Goal: Task Accomplishment & Management: Complete application form

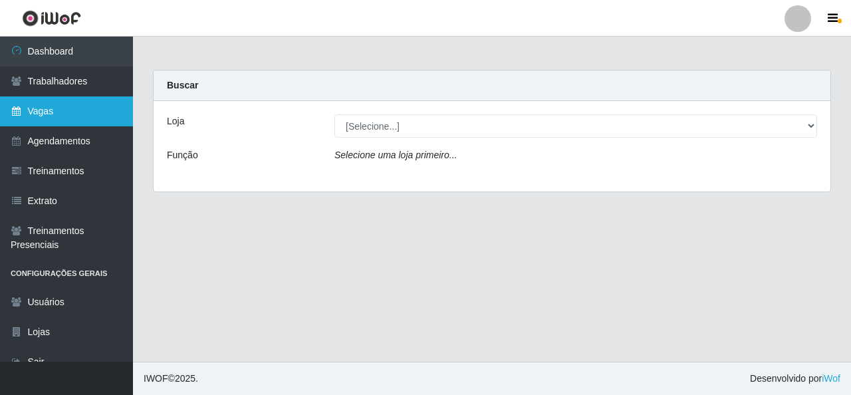
click at [82, 111] on link "Vagas" at bounding box center [66, 111] width 133 height 30
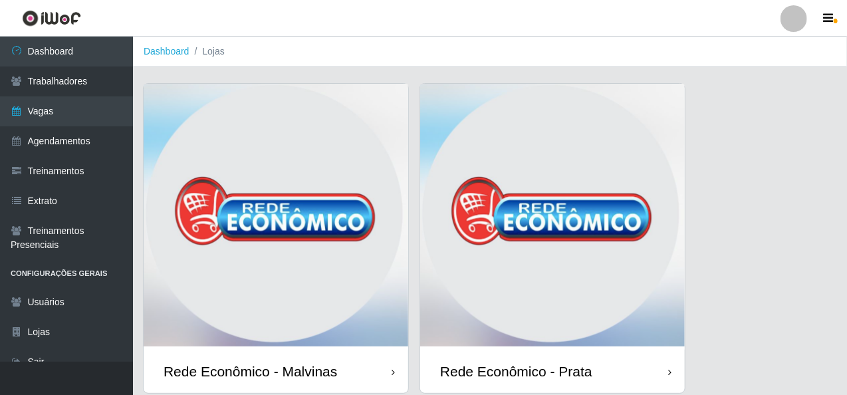
click at [270, 114] on img at bounding box center [276, 217] width 265 height 266
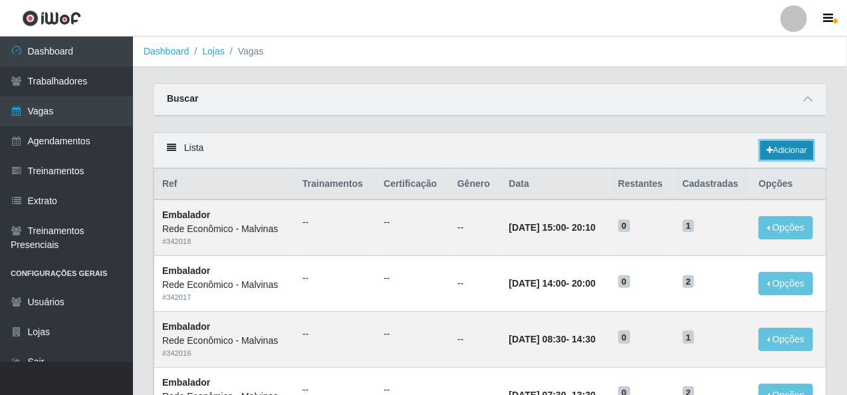
click at [773, 152] on link "Adicionar" at bounding box center [787, 150] width 53 height 19
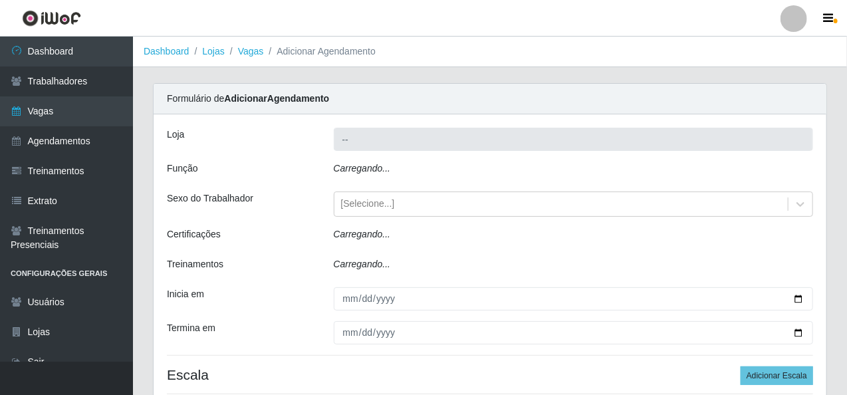
type input "Rede Econômico - Malvinas"
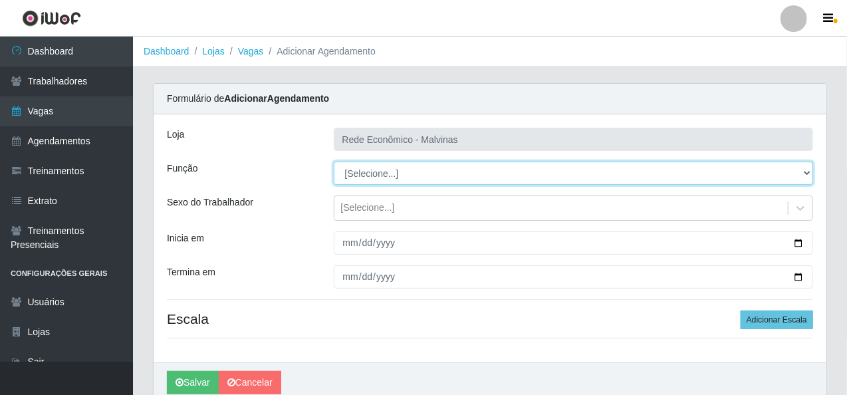
click at [370, 171] on select "[Selecione...] Embalador Embalador + Embalador ++ Operador de Caixa Operador de…" at bounding box center [574, 173] width 480 height 23
select select "1"
click at [334, 162] on select "[Selecione...] Embalador Embalador + Embalador ++ Operador de Caixa Operador de…" at bounding box center [574, 173] width 480 height 23
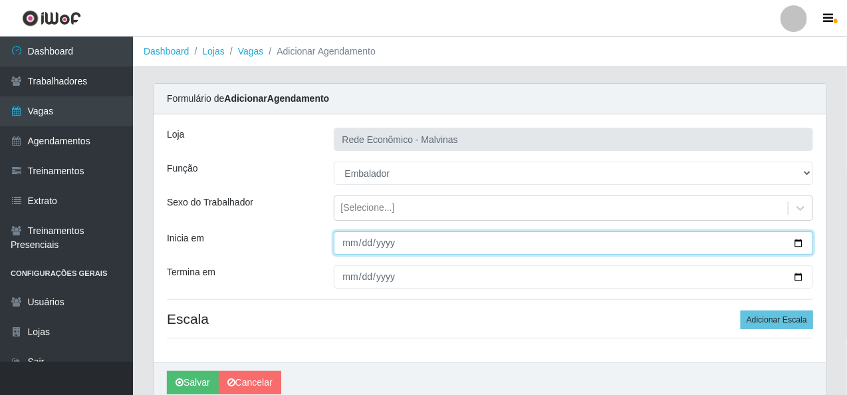
click at [340, 250] on input "Inicia em" at bounding box center [574, 242] width 480 height 23
type input "[DATE]"
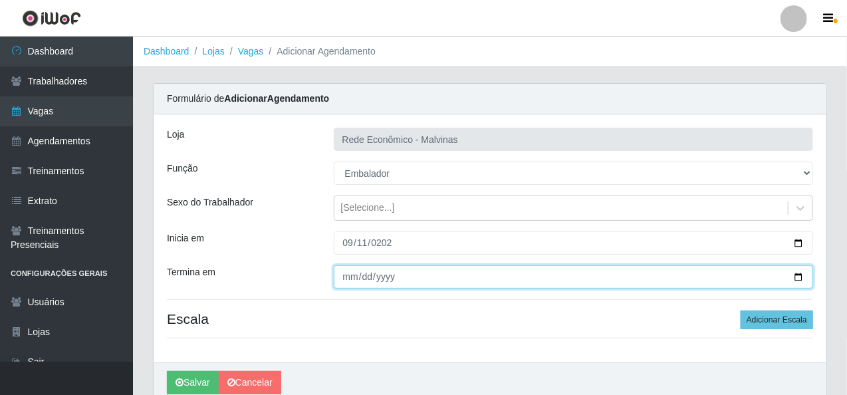
click at [348, 281] on input "Termina em" at bounding box center [574, 276] width 480 height 23
type input "[DATE]"
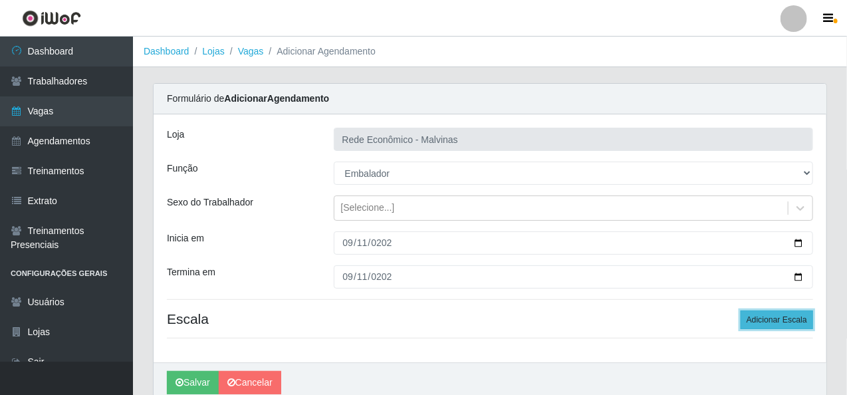
click at [772, 314] on button "Adicionar Escala" at bounding box center [777, 319] width 72 height 19
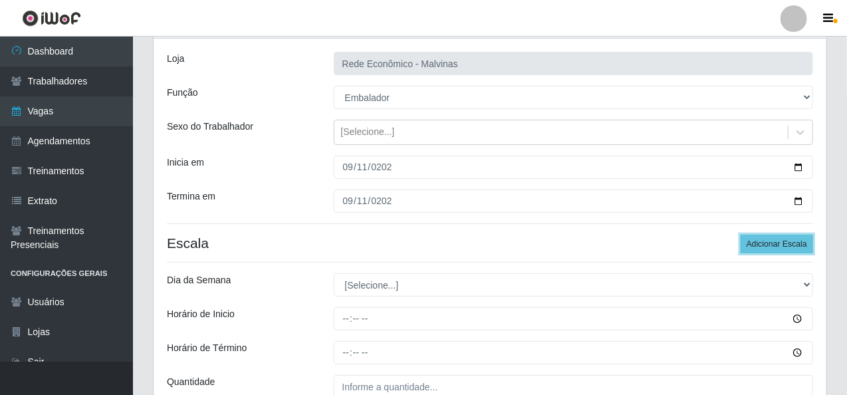
scroll to position [203, 0]
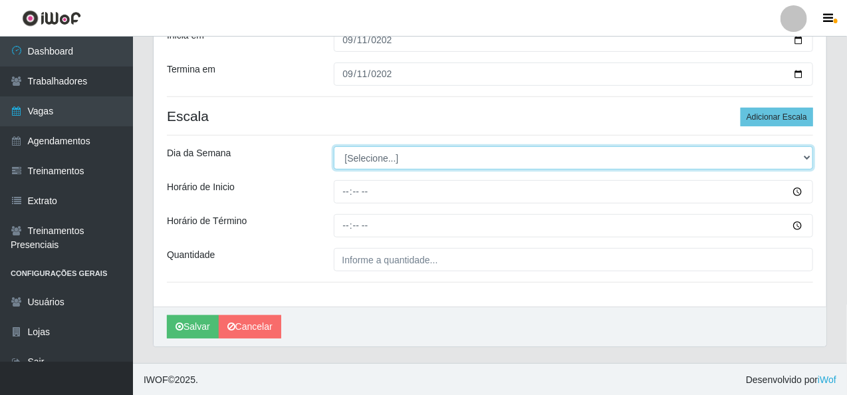
click at [364, 162] on select "[Selecione...] Segunda Terça Quarta Quinta Sexta Sábado Domingo" at bounding box center [574, 157] width 480 height 23
select select "4"
click at [334, 146] on select "[Selecione...] Segunda Terça Quarta Quinta Sexta Sábado Domingo" at bounding box center [574, 157] width 480 height 23
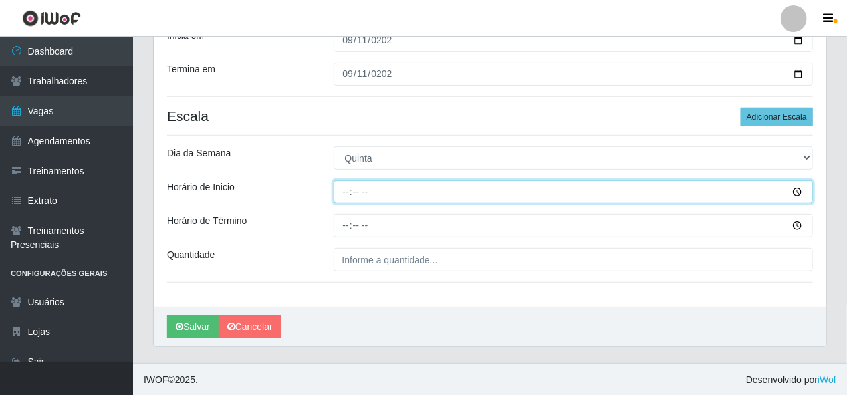
click at [345, 192] on input "Horário de Inicio" at bounding box center [574, 191] width 480 height 23
type input "07:30"
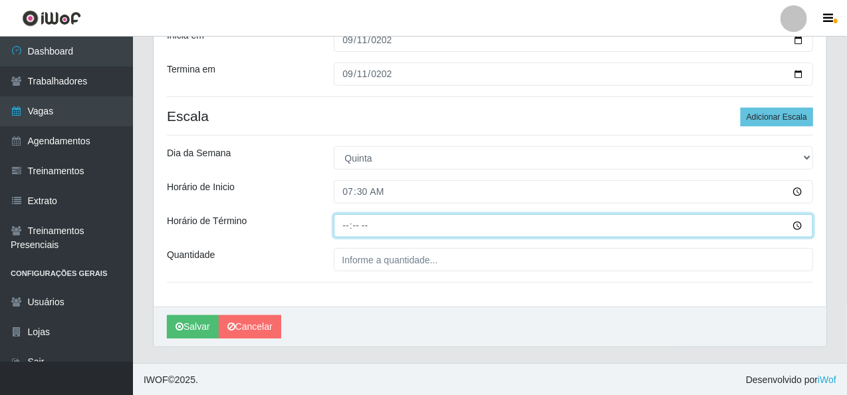
click at [346, 226] on input "Horário de Término" at bounding box center [574, 225] width 480 height 23
type input "13:30"
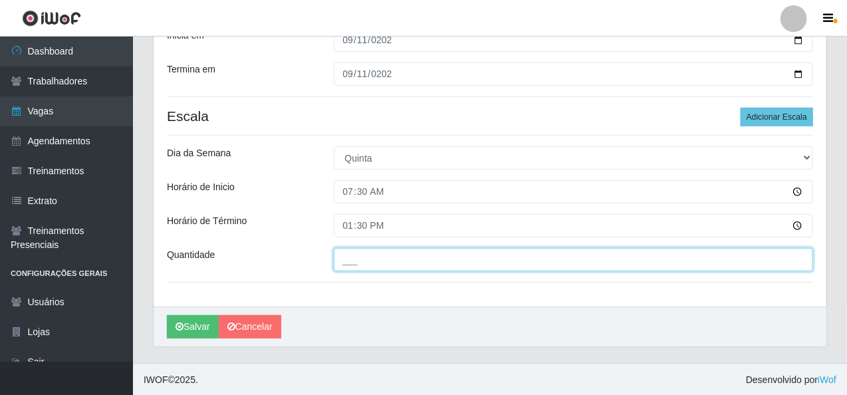
click at [352, 257] on input "___" at bounding box center [574, 259] width 480 height 23
type input "2__"
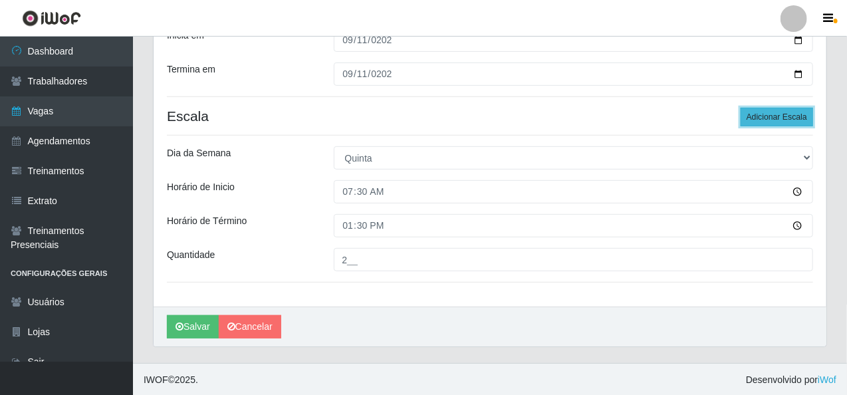
click at [787, 116] on button "Adicionar Escala" at bounding box center [777, 117] width 72 height 19
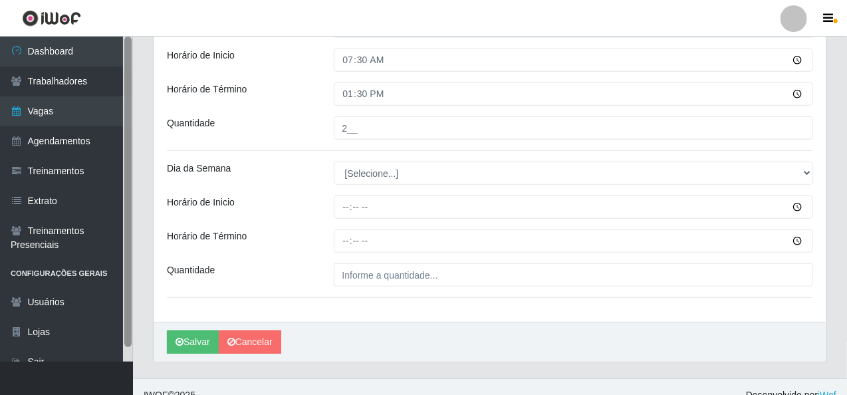
scroll to position [350, 0]
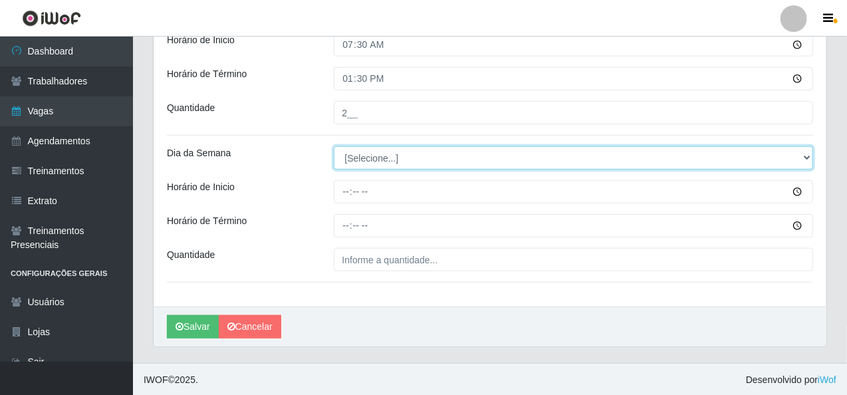
click at [383, 157] on select "[Selecione...] Segunda Terça Quarta Quinta Sexta Sábado Domingo" at bounding box center [574, 157] width 480 height 23
select select "4"
click at [334, 146] on select "[Selecione...] Segunda Terça Quarta Quinta Sexta Sábado Domingo" at bounding box center [574, 157] width 480 height 23
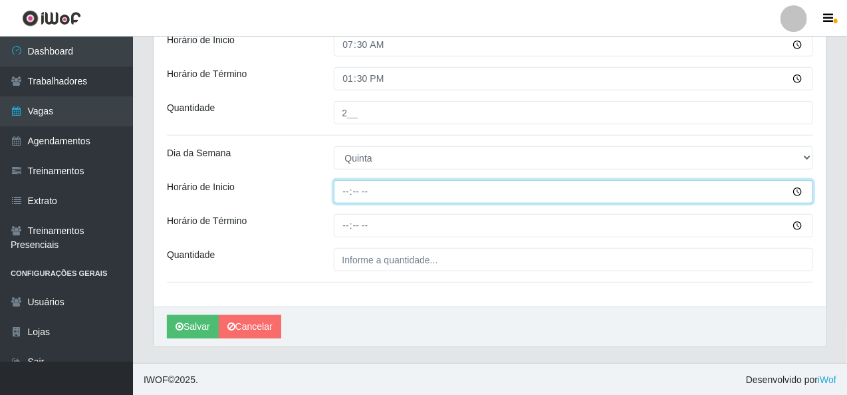
click at [346, 192] on input "Horário de Inicio" at bounding box center [574, 191] width 480 height 23
type input "08:30"
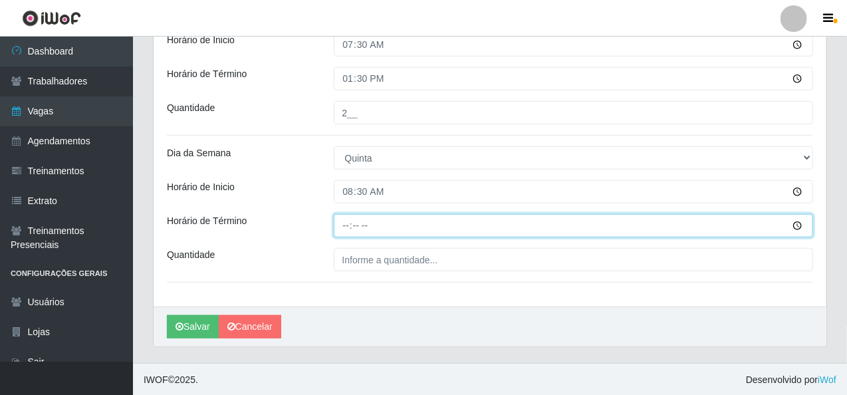
click at [346, 227] on input "Horário de Término" at bounding box center [574, 225] width 480 height 23
type input "14:30"
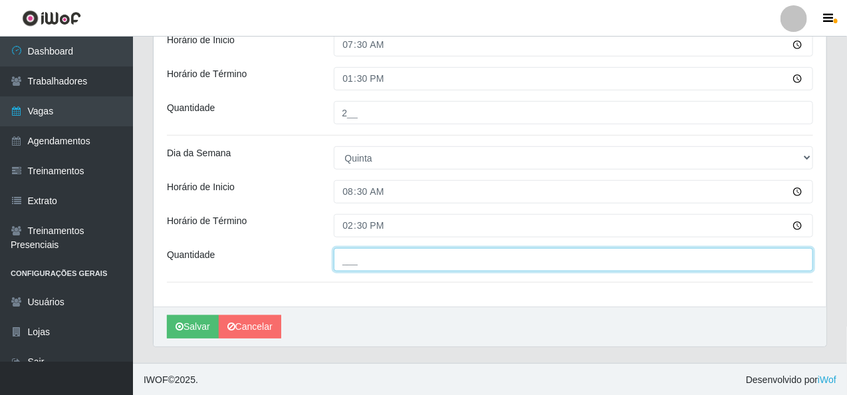
click at [356, 256] on input "___" at bounding box center [574, 259] width 480 height 23
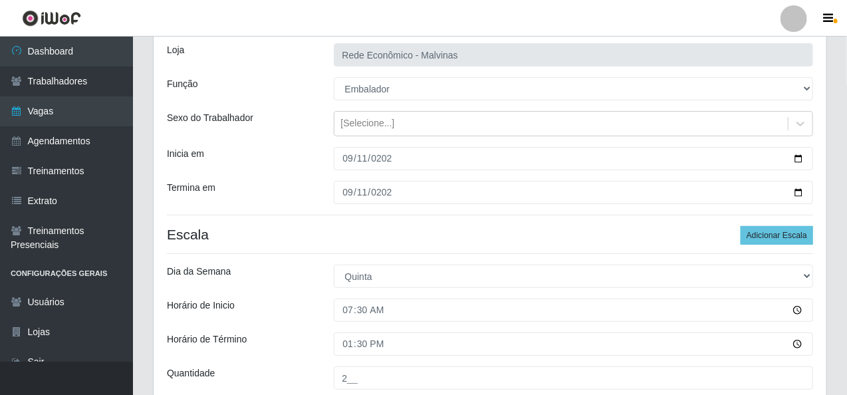
scroll to position [84, 0]
type input "1__"
click at [725, 231] on h4 "Escala Adicionar Escala" at bounding box center [490, 235] width 646 height 17
click at [753, 229] on button "Adicionar Escala" at bounding box center [777, 236] width 72 height 19
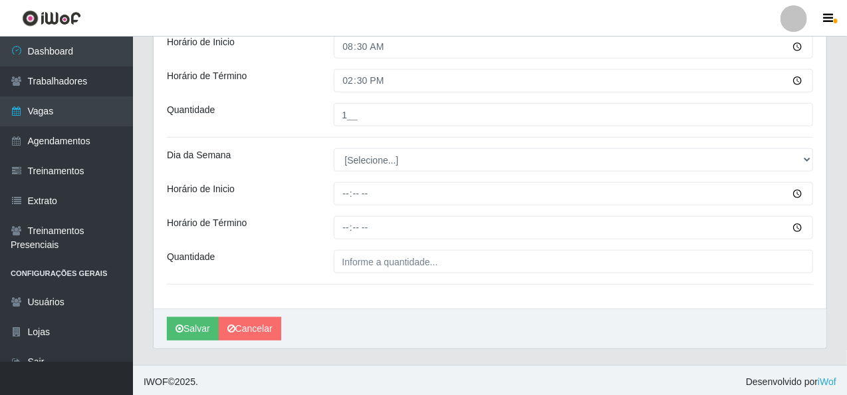
scroll to position [497, 0]
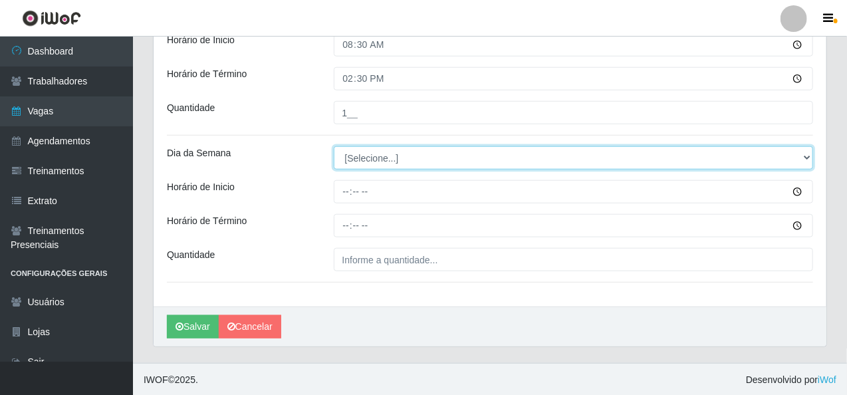
click at [363, 154] on select "[Selecione...] Segunda Terça Quarta Quinta Sexta Sábado Domingo" at bounding box center [574, 157] width 480 height 23
select select "4"
click at [334, 146] on select "[Selecione...] Segunda Terça Quarta Quinta Sexta Sábado Domingo" at bounding box center [574, 157] width 480 height 23
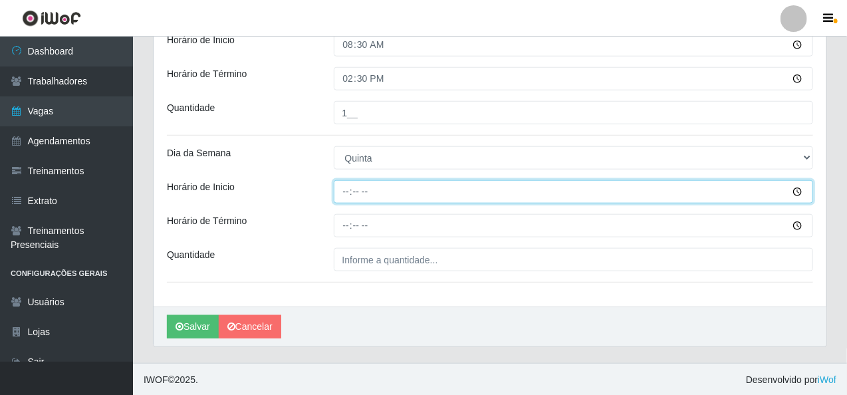
click at [348, 186] on input "Horário de Inicio" at bounding box center [574, 191] width 480 height 23
type input "14:00"
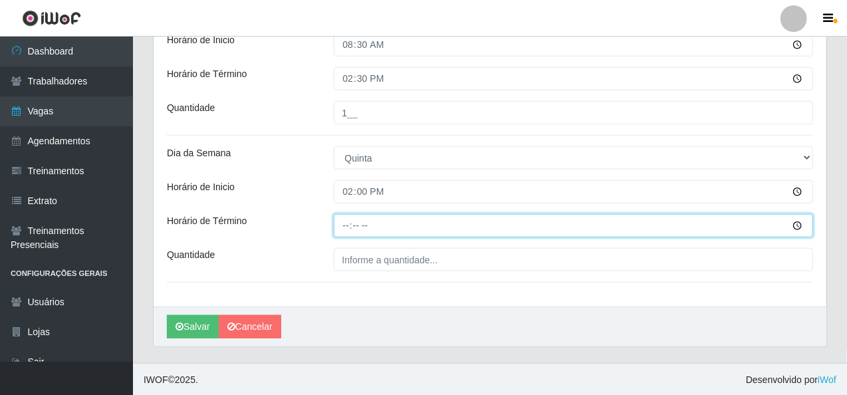
click at [352, 227] on input "Horário de Término" at bounding box center [574, 225] width 480 height 23
type input "20:00"
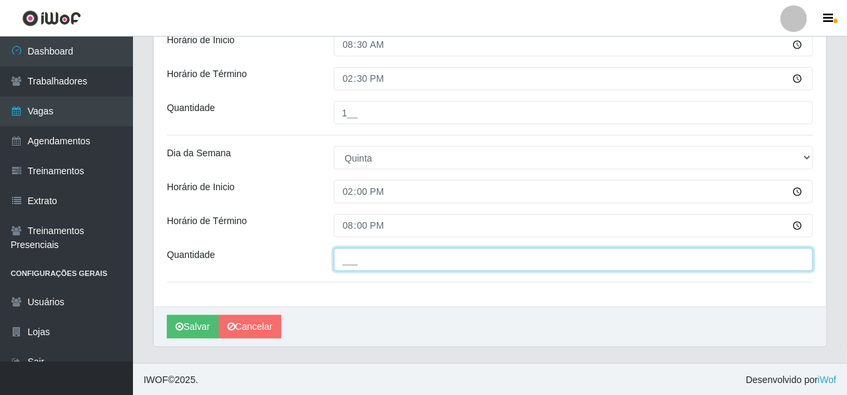
click at [378, 266] on input "___" at bounding box center [574, 259] width 480 height 23
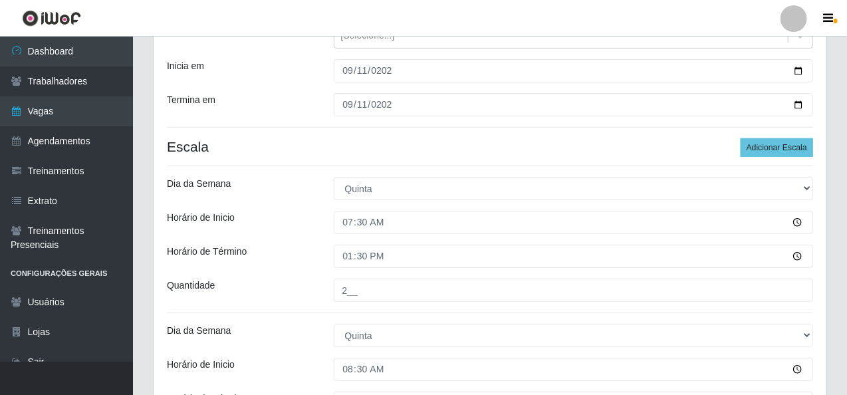
scroll to position [164, 0]
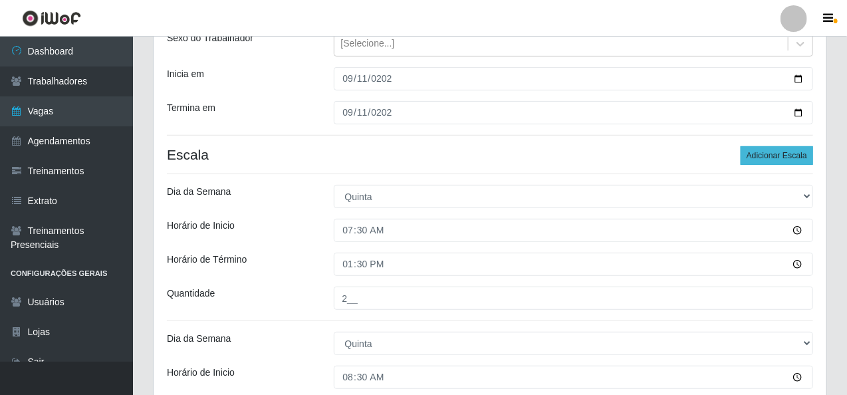
type input "1__"
click at [755, 154] on button "Adicionar Escala" at bounding box center [777, 155] width 72 height 19
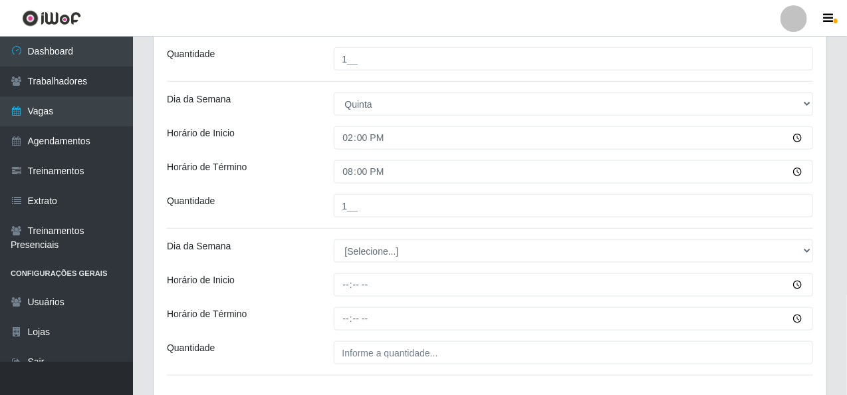
scroll to position [563, 0]
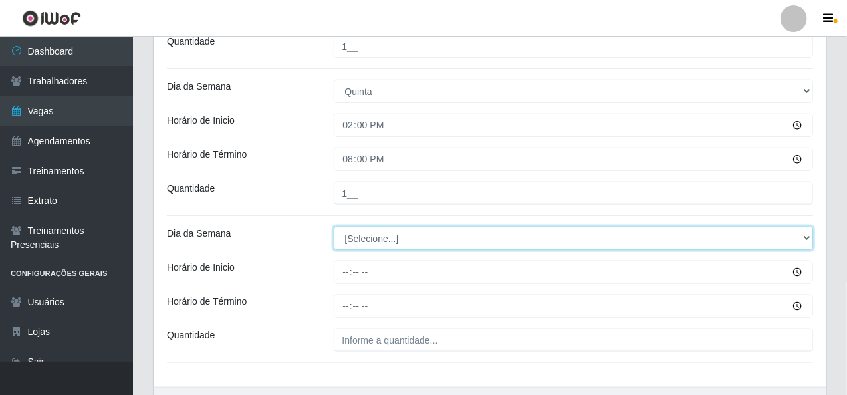
click at [364, 243] on select "[Selecione...] Segunda Terça Quarta Quinta Sexta Sábado Domingo" at bounding box center [574, 238] width 480 height 23
select select "4"
click at [334, 227] on select "[Selecione...] Segunda Terça Quarta Quinta Sexta Sábado Domingo" at bounding box center [574, 238] width 480 height 23
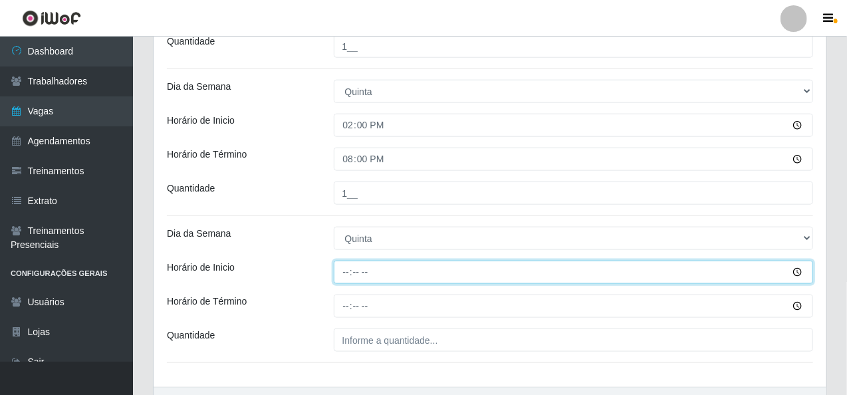
click at [345, 267] on input "Horário de Inicio" at bounding box center [574, 272] width 480 height 23
type input "16:00"
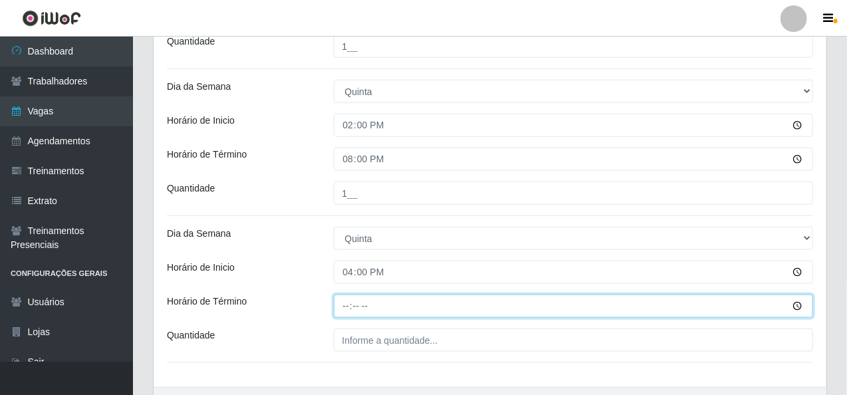
click at [345, 308] on input "Horário de Término" at bounding box center [574, 306] width 480 height 23
type input "20:10"
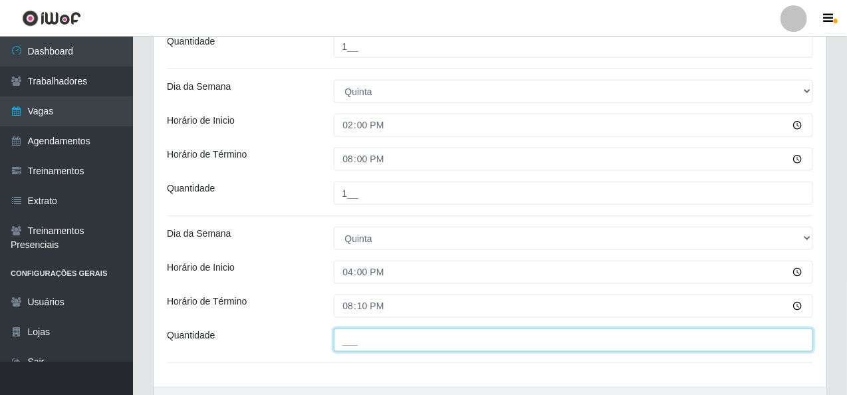
click at [378, 336] on input "___" at bounding box center [574, 339] width 480 height 23
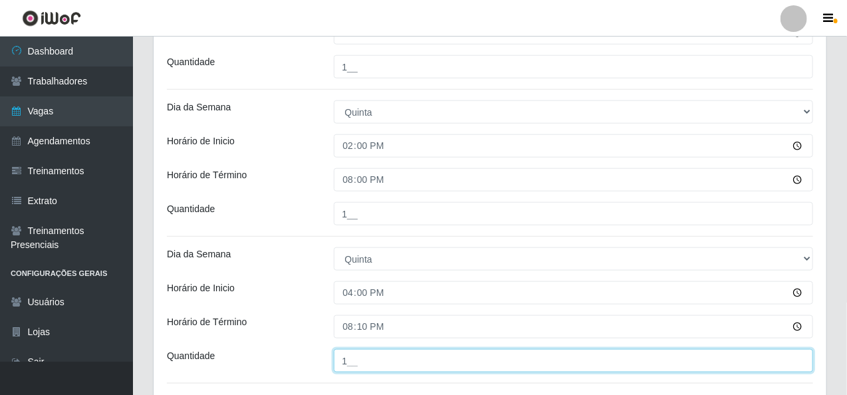
scroll to position [511, 0]
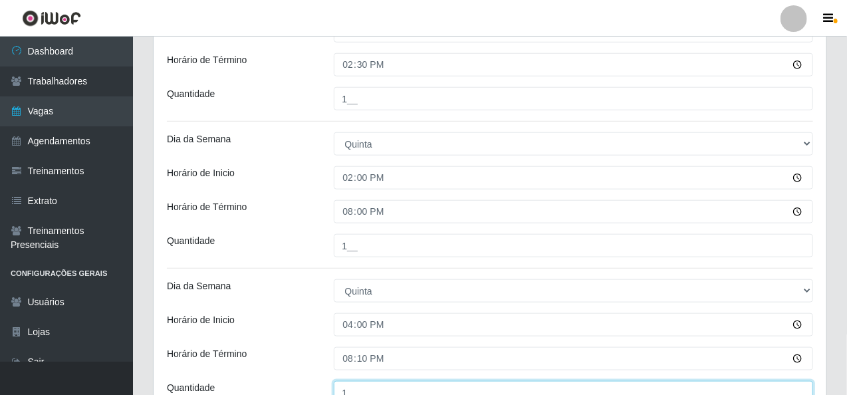
type input "1__"
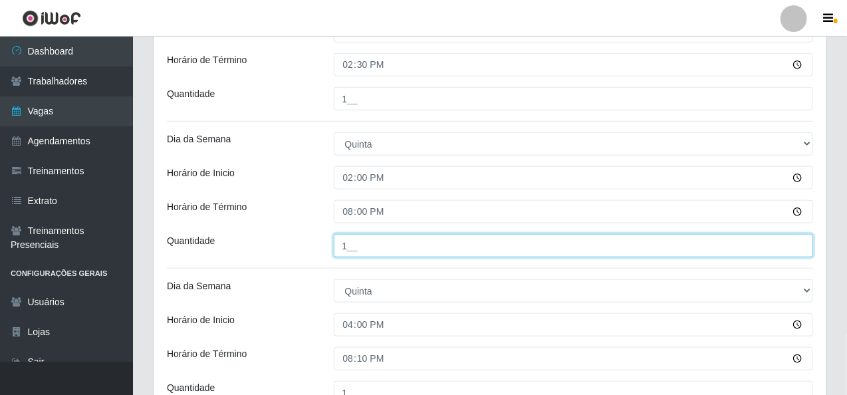
click at [358, 240] on input "1__" at bounding box center [574, 245] width 480 height 23
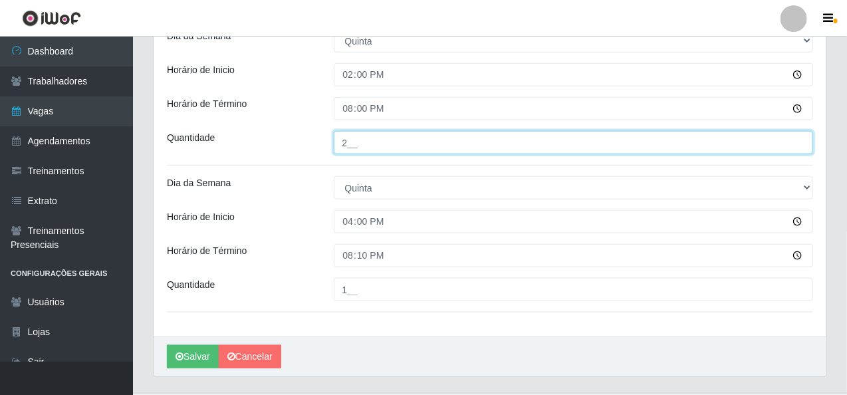
scroll to position [644, 0]
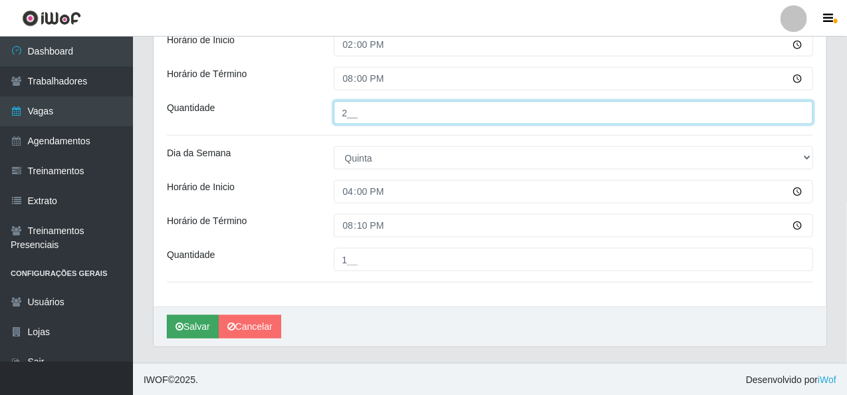
type input "2__"
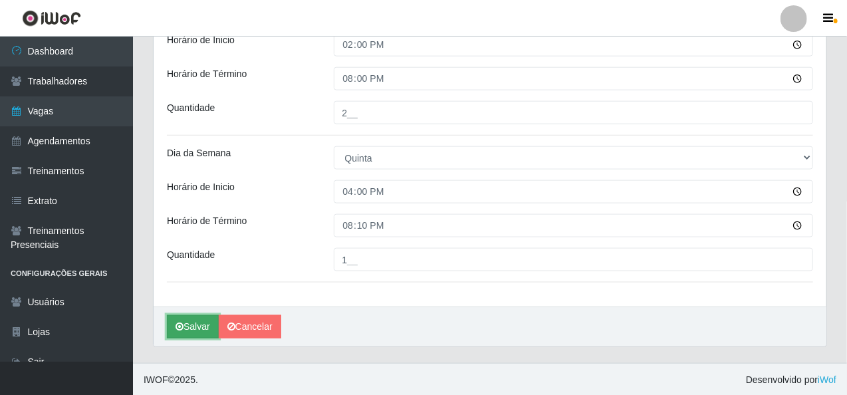
click at [178, 322] on icon "submit" at bounding box center [180, 326] width 8 height 9
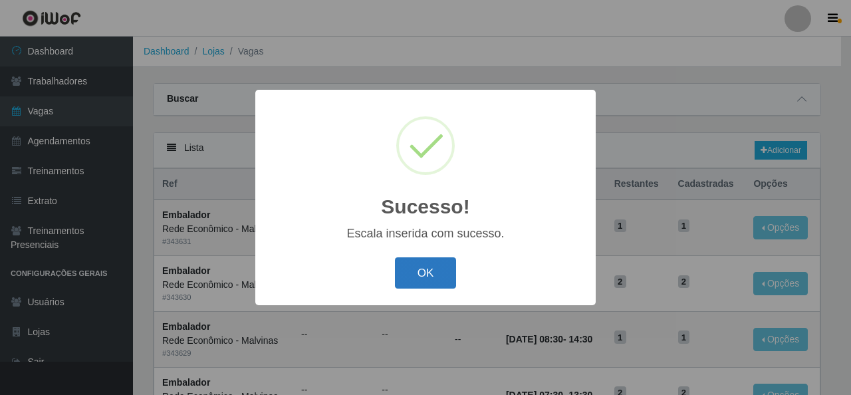
click at [433, 264] on button "OK" at bounding box center [426, 272] width 62 height 31
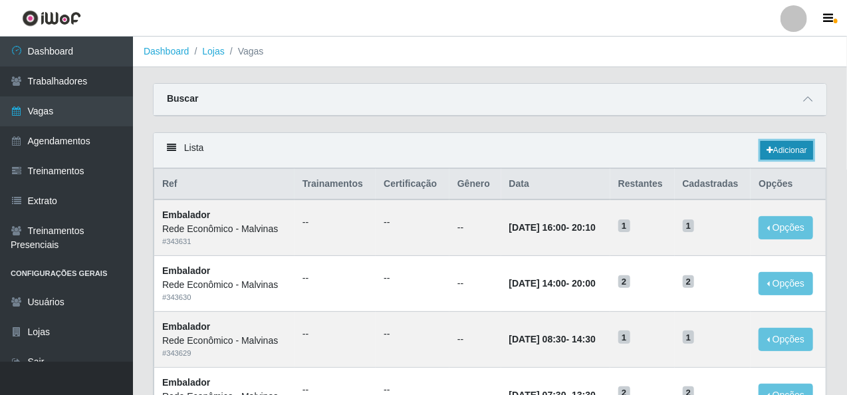
click at [784, 149] on link "Adicionar" at bounding box center [787, 150] width 53 height 19
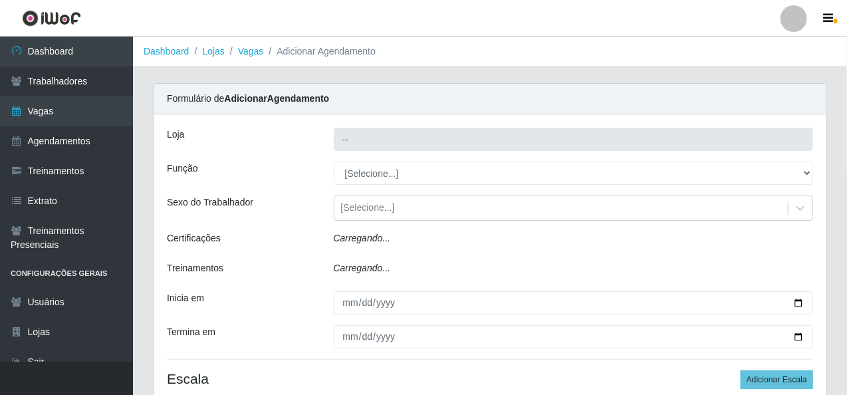
type input "Rede Econômico - Malvinas"
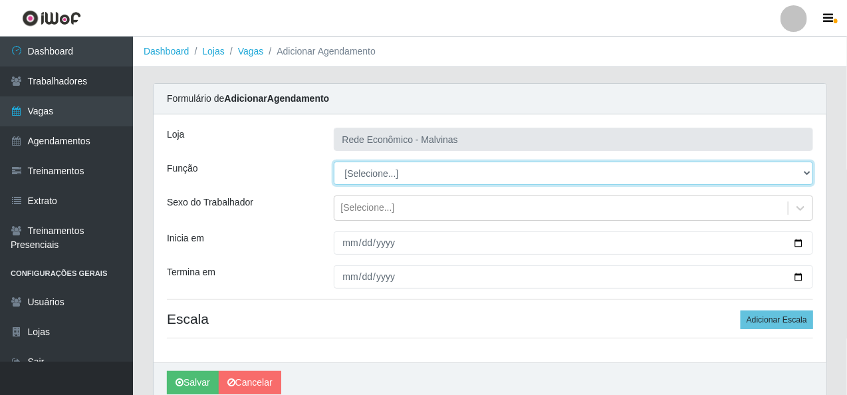
click at [386, 177] on select "[Selecione...] Embalador Embalador + Embalador ++ Operador de Caixa Operador de…" at bounding box center [574, 173] width 480 height 23
select select "1"
click at [334, 162] on select "[Selecione...] Embalador Embalador + Embalador ++ Operador de Caixa Operador de…" at bounding box center [574, 173] width 480 height 23
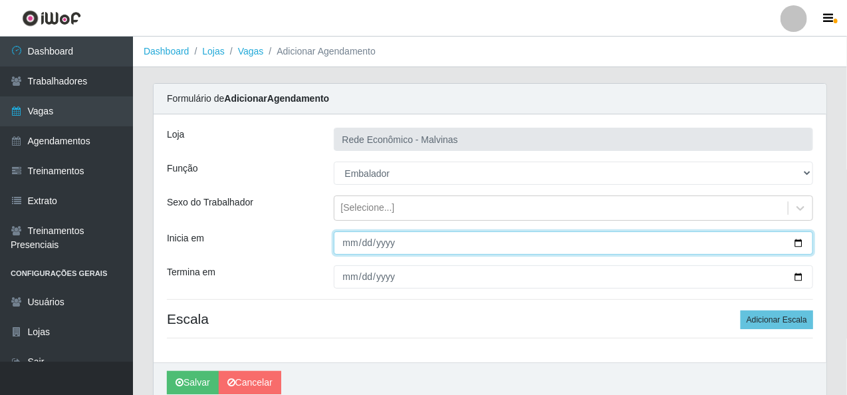
click at [348, 242] on input "Inicia em" at bounding box center [574, 242] width 480 height 23
type input "[DATE]"
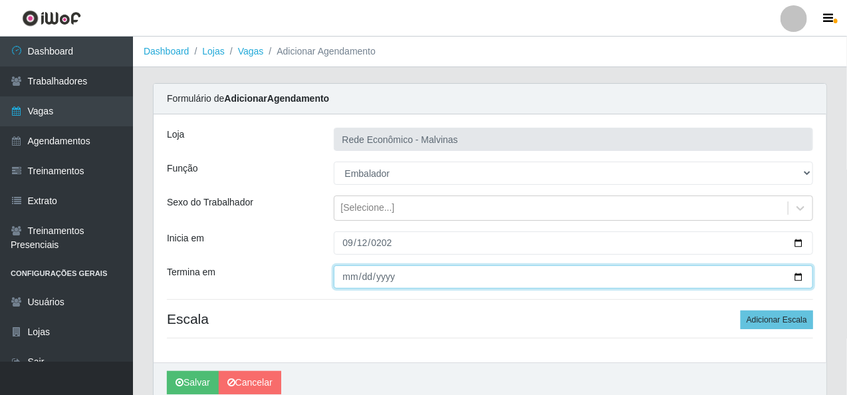
click at [348, 275] on input "Termina em" at bounding box center [574, 276] width 480 height 23
type input "[DATE]"
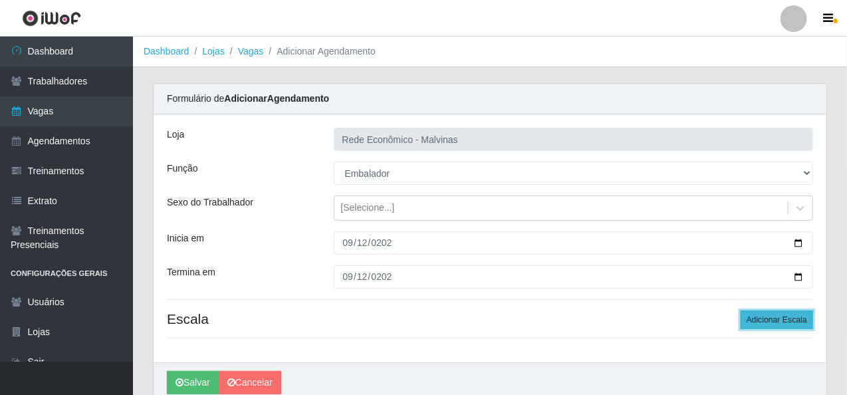
click at [787, 316] on button "Adicionar Escala" at bounding box center [777, 319] width 72 height 19
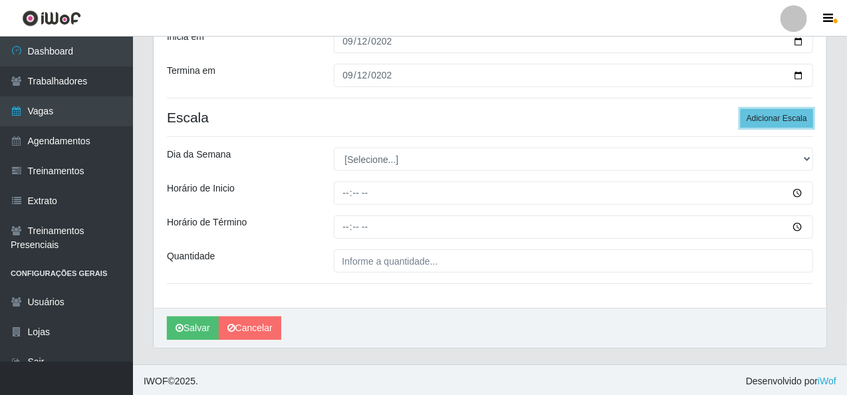
scroll to position [203, 0]
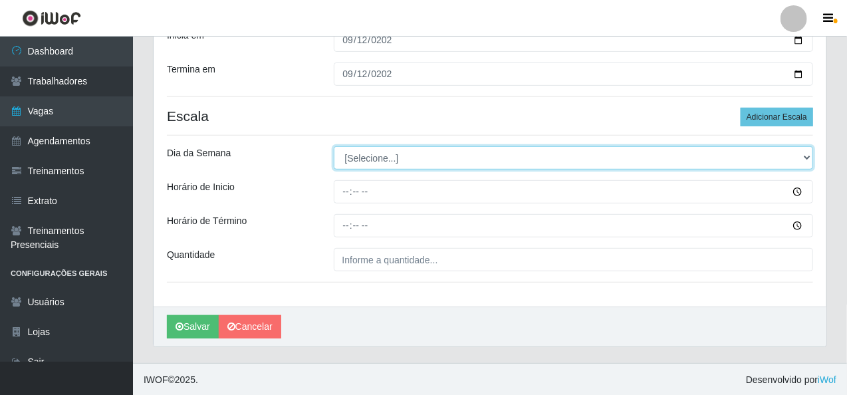
click at [354, 162] on select "[Selecione...] Segunda Terça Quarta Quinta Sexta Sábado Domingo" at bounding box center [574, 157] width 480 height 23
select select "5"
click at [334, 146] on select "[Selecione...] Segunda Terça Quarta Quinta Sexta Sábado Domingo" at bounding box center [574, 157] width 480 height 23
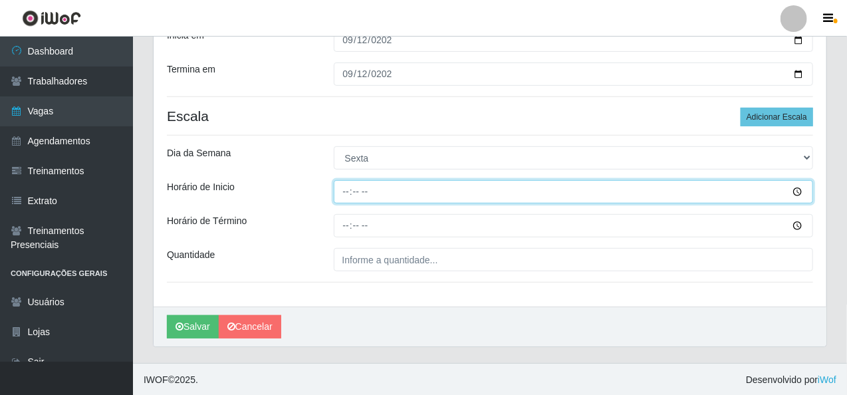
click at [338, 189] on input "Horário de Inicio" at bounding box center [574, 191] width 480 height 23
type input "07:30"
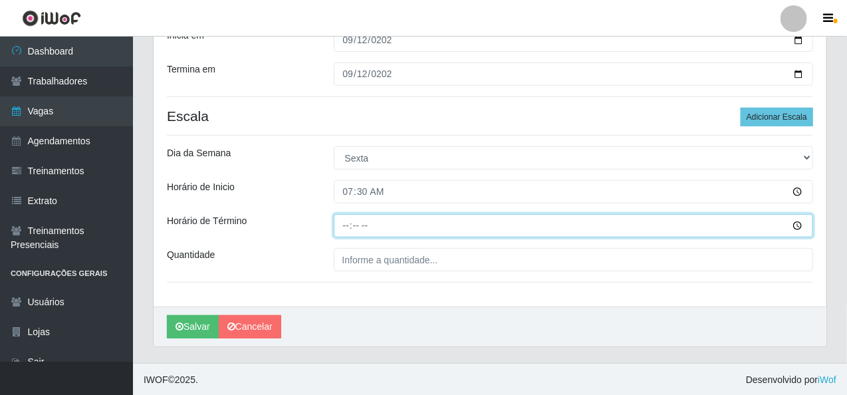
click at [346, 219] on input "Horário de Término" at bounding box center [574, 225] width 480 height 23
type input "13:30"
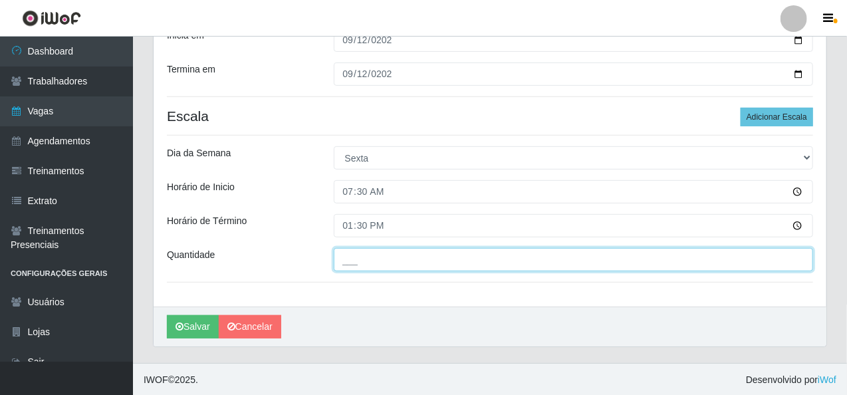
click at [352, 257] on input "___" at bounding box center [574, 259] width 480 height 23
type input "2__"
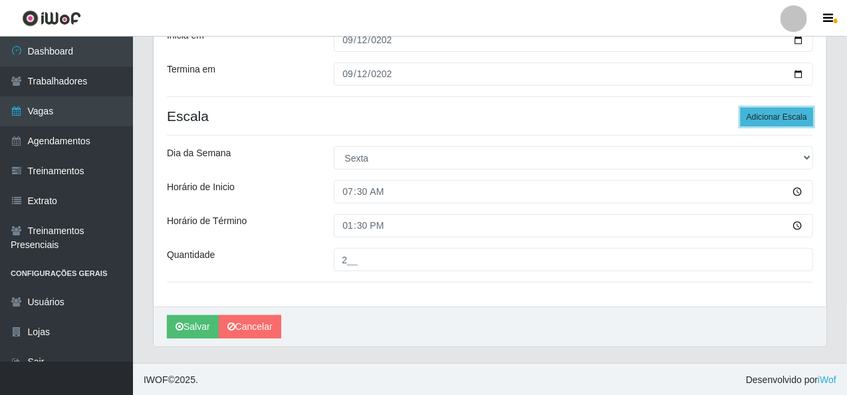
click at [791, 116] on button "Adicionar Escala" at bounding box center [777, 117] width 72 height 19
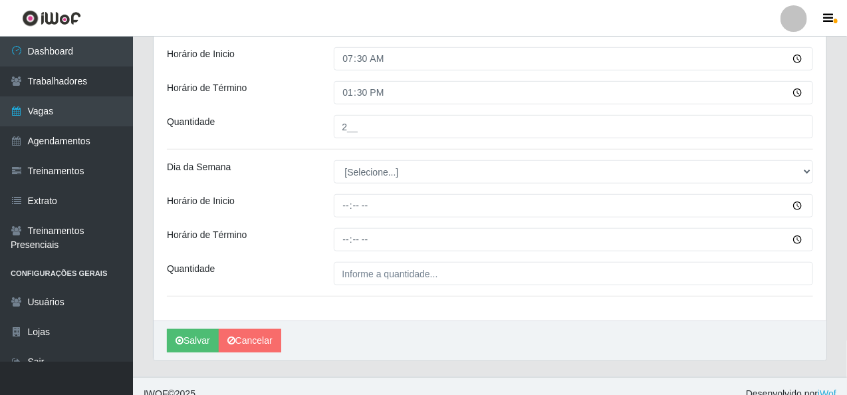
scroll to position [350, 0]
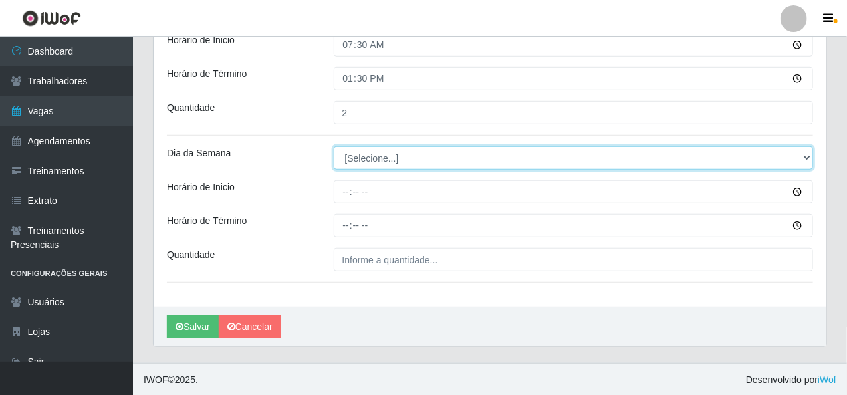
click at [364, 156] on select "[Selecione...] Segunda Terça Quarta Quinta Sexta Sábado Domingo" at bounding box center [574, 157] width 480 height 23
select select "5"
click at [334, 146] on select "[Selecione...] Segunda Terça Quarta Quinta Sexta Sábado Domingo" at bounding box center [574, 157] width 480 height 23
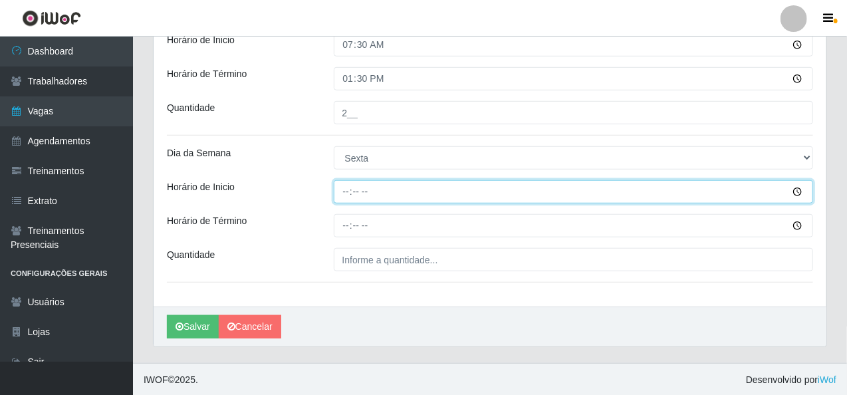
click at [339, 189] on input "Horário de Inicio" at bounding box center [574, 191] width 480 height 23
type input "08:30"
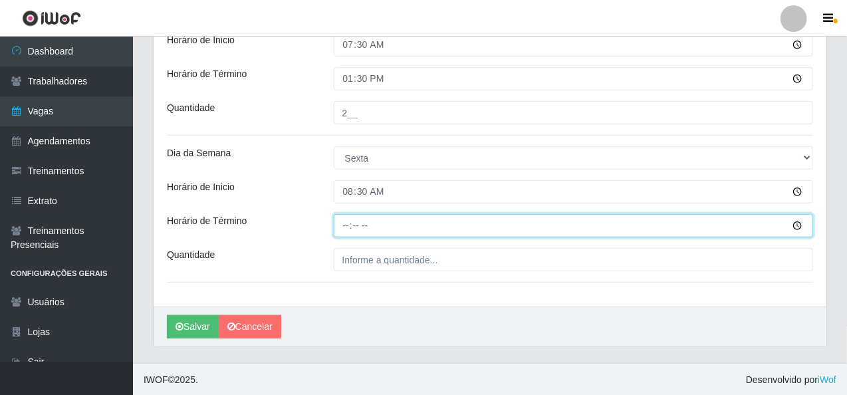
click at [346, 224] on input "Horário de Término" at bounding box center [574, 225] width 480 height 23
type input "14:30"
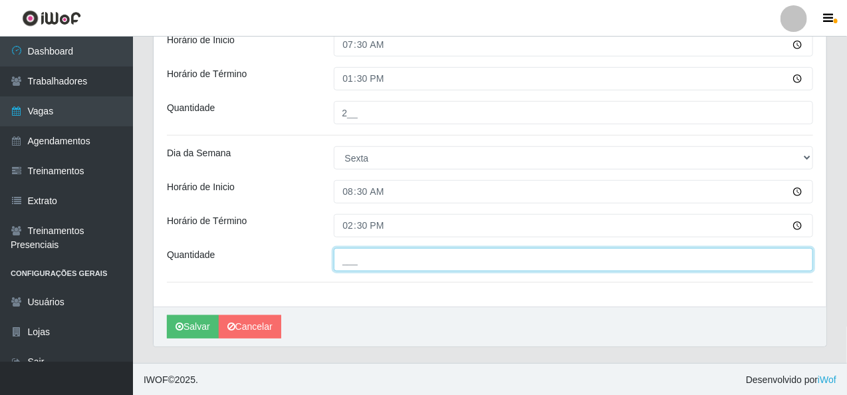
click at [372, 251] on input "___" at bounding box center [574, 259] width 480 height 23
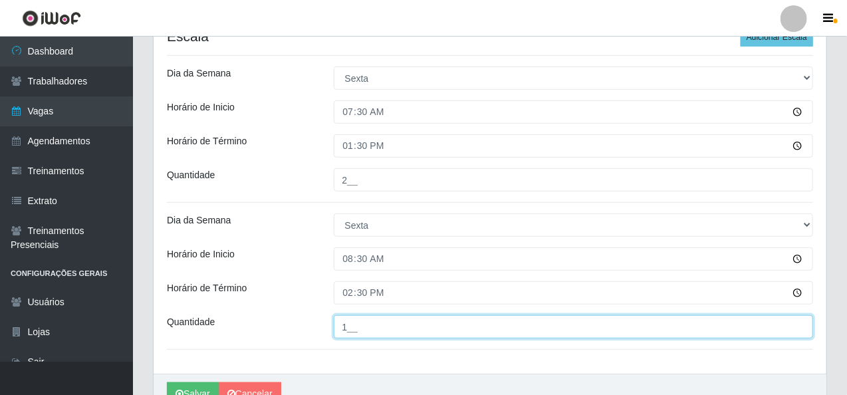
scroll to position [283, 0]
type input "1__"
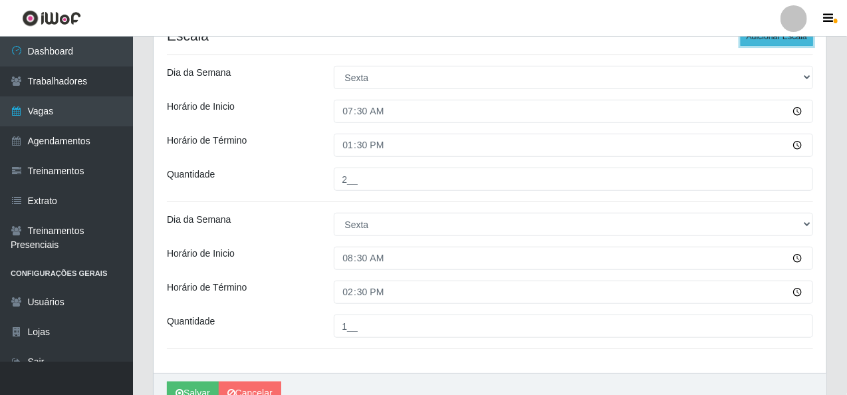
click at [792, 38] on button "Adicionar Escala" at bounding box center [777, 36] width 72 height 19
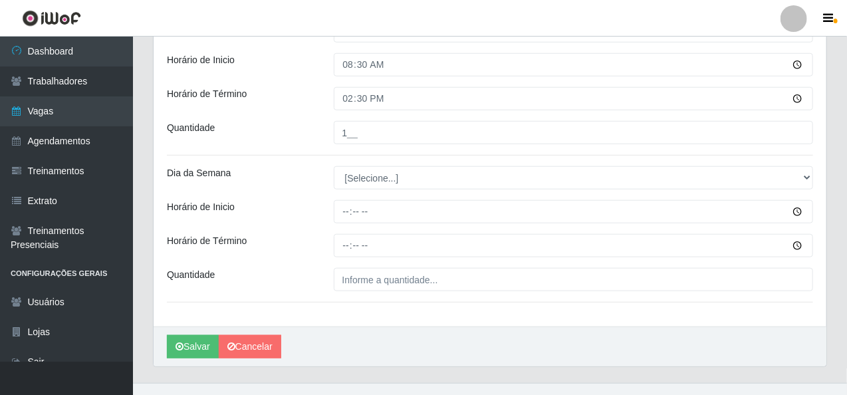
scroll to position [497, 0]
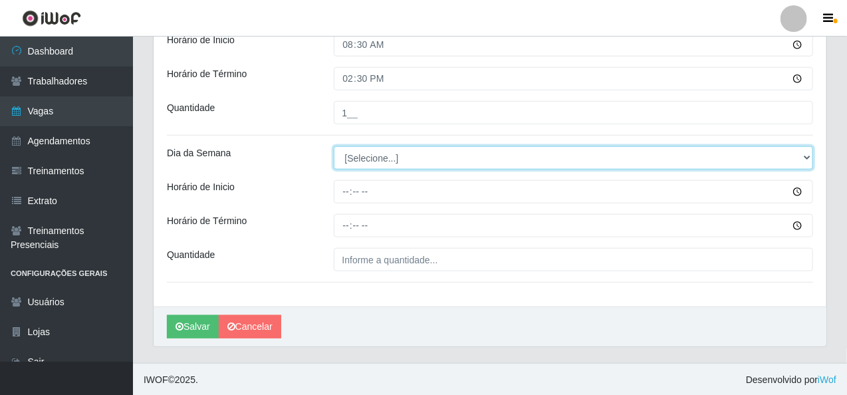
click at [410, 159] on select "[Selecione...] Segunda Terça Quarta Quinta Sexta Sábado Domingo" at bounding box center [574, 157] width 480 height 23
select select "5"
click at [334, 146] on select "[Selecione...] Segunda Terça Quarta Quinta Sexta Sábado Domingo" at bounding box center [574, 157] width 480 height 23
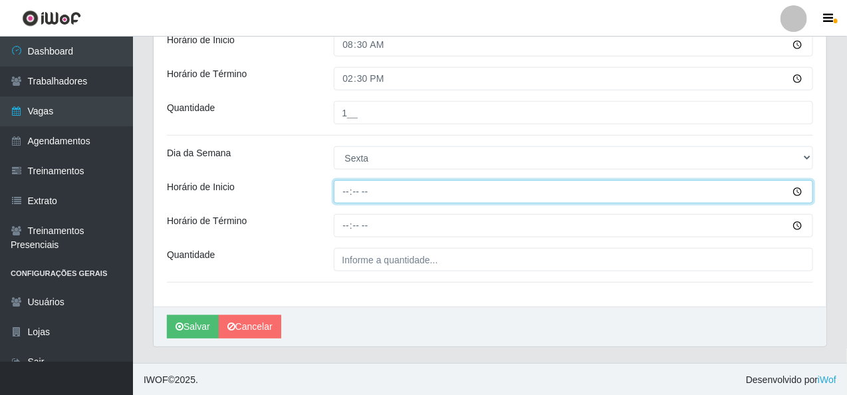
click at [345, 191] on input "Horário de Inicio" at bounding box center [574, 191] width 480 height 23
type input "14:00"
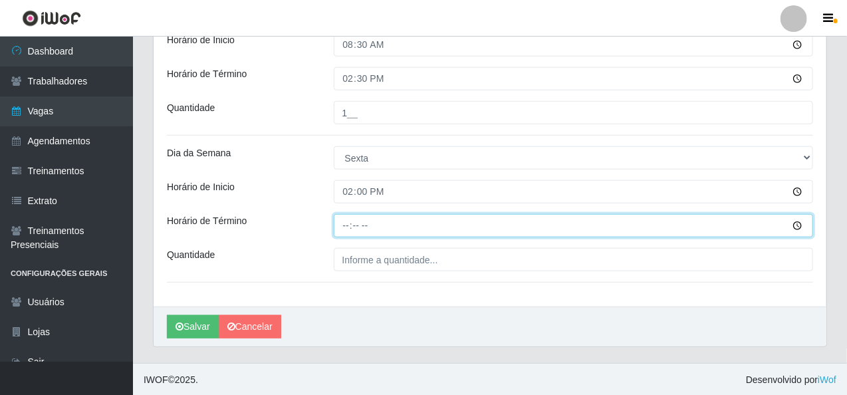
click at [345, 220] on input "Horário de Término" at bounding box center [574, 225] width 480 height 23
type input "20:00"
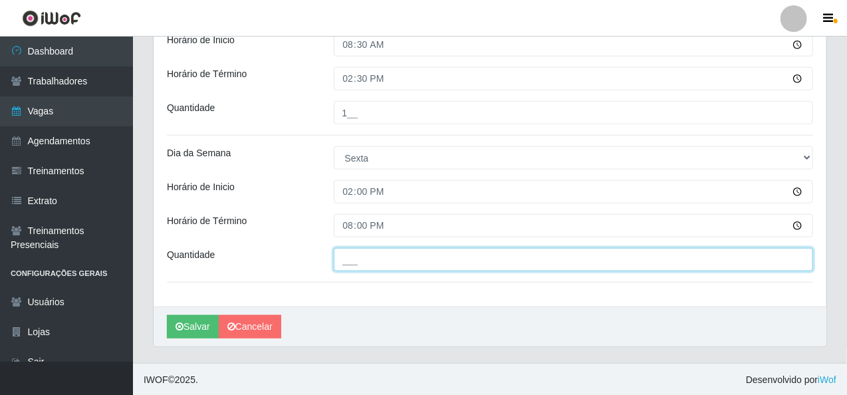
click at [354, 265] on input "___" at bounding box center [574, 259] width 480 height 23
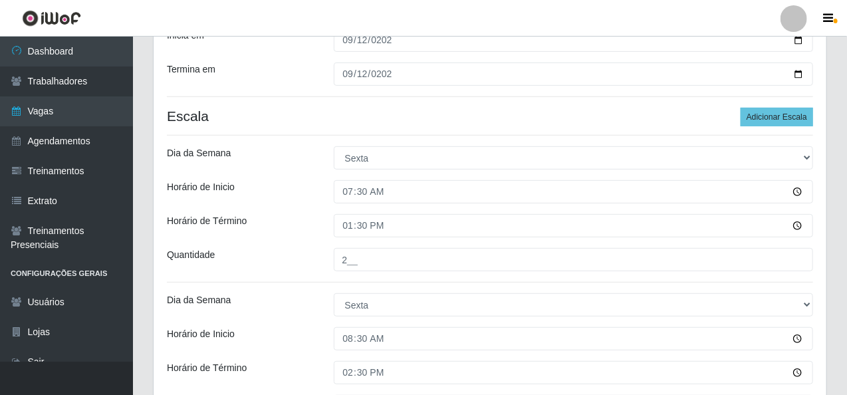
scroll to position [164, 0]
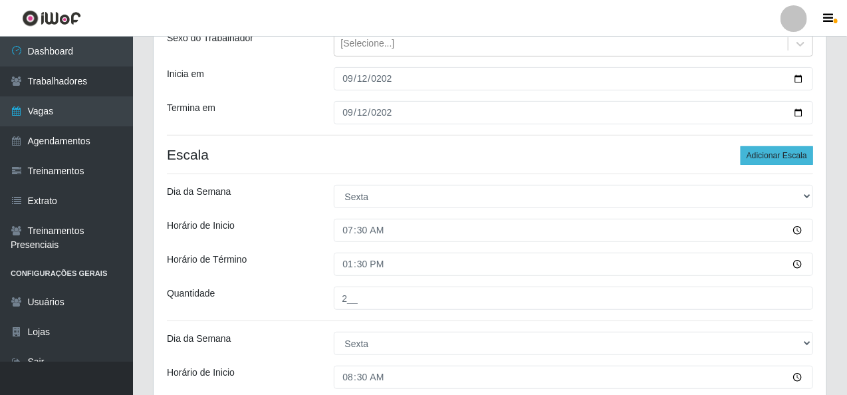
type input "2__"
click at [770, 155] on button "Adicionar Escala" at bounding box center [777, 155] width 72 height 19
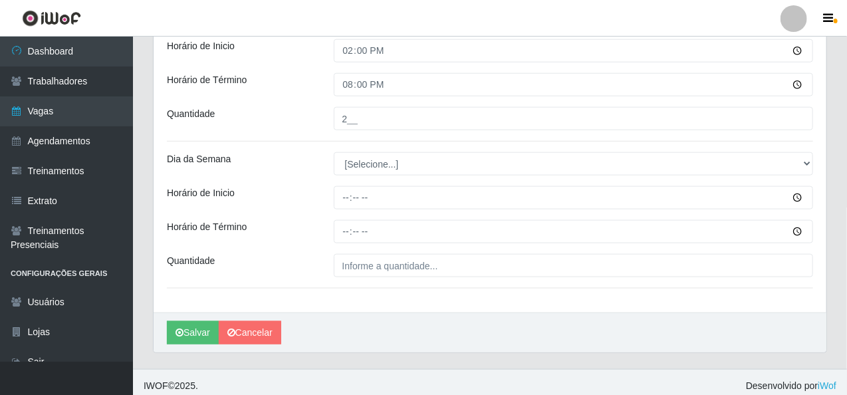
scroll to position [644, 0]
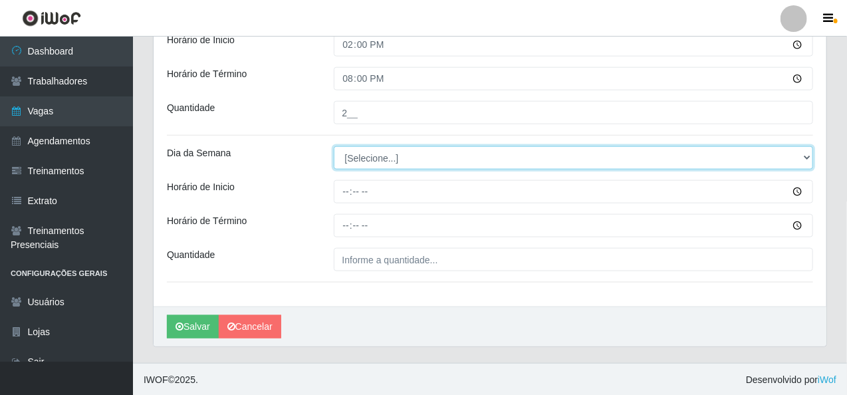
click at [403, 154] on select "[Selecione...] Segunda Terça Quarta Quinta Sexta Sábado Domingo" at bounding box center [574, 157] width 480 height 23
select select "5"
click at [334, 146] on select "[Selecione...] Segunda Terça Quarta Quinta Sexta Sábado Domingo" at bounding box center [574, 157] width 480 height 23
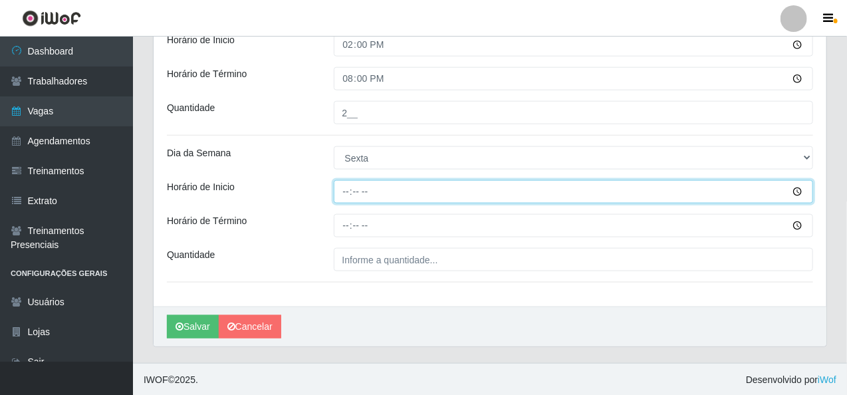
click at [346, 189] on input "Horário de Inicio" at bounding box center [574, 191] width 480 height 23
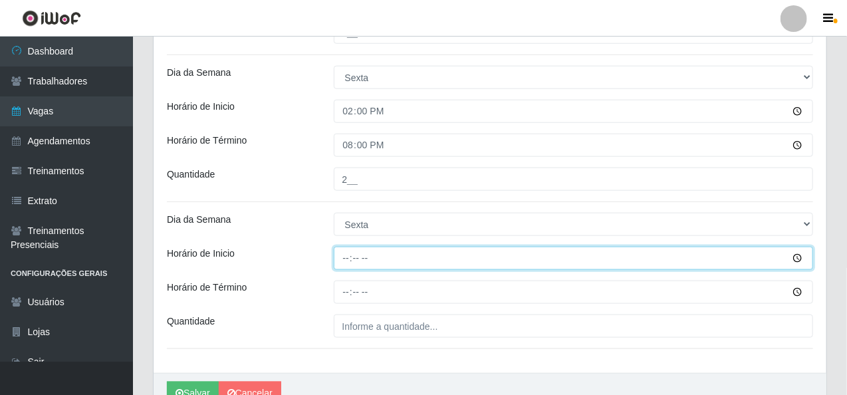
scroll to position [577, 0]
type input "16:00"
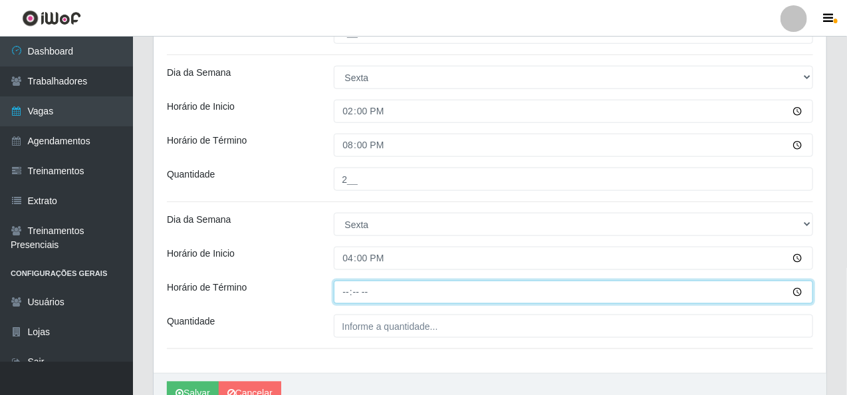
click at [339, 290] on input "Horário de Término" at bounding box center [574, 292] width 480 height 23
type input "20:10"
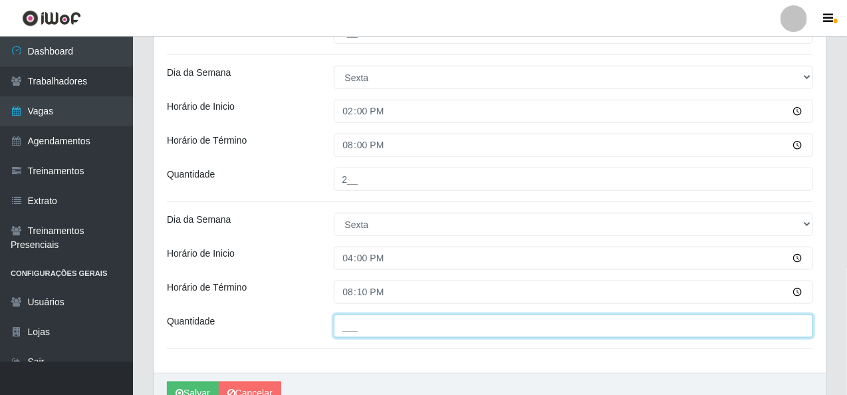
click at [370, 314] on input "___" at bounding box center [574, 325] width 480 height 23
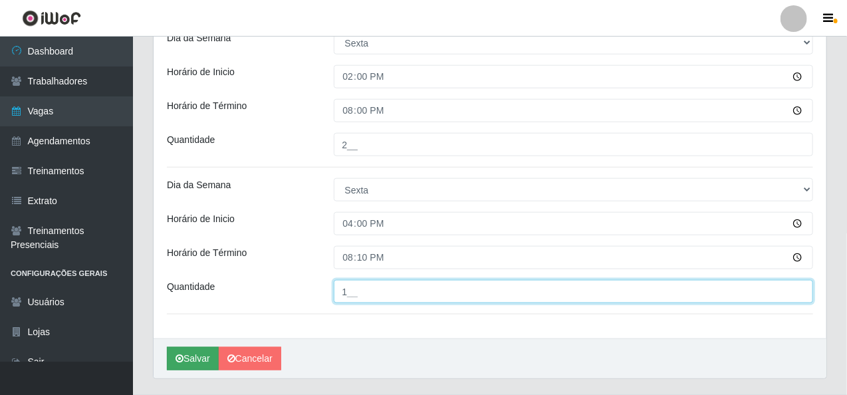
scroll to position [644, 0]
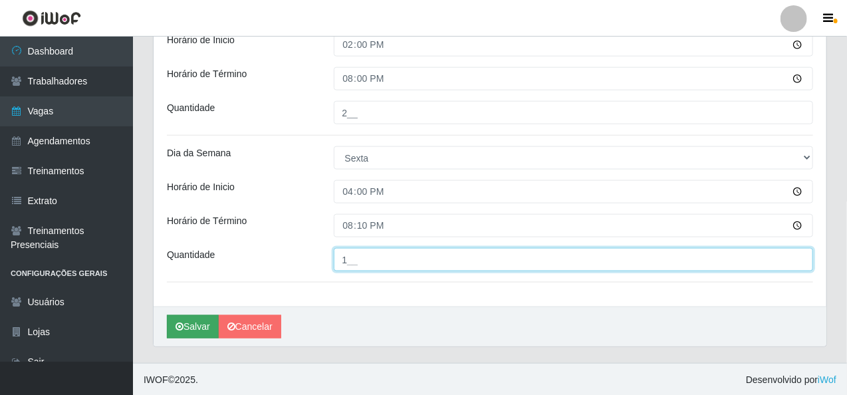
type input "1__"
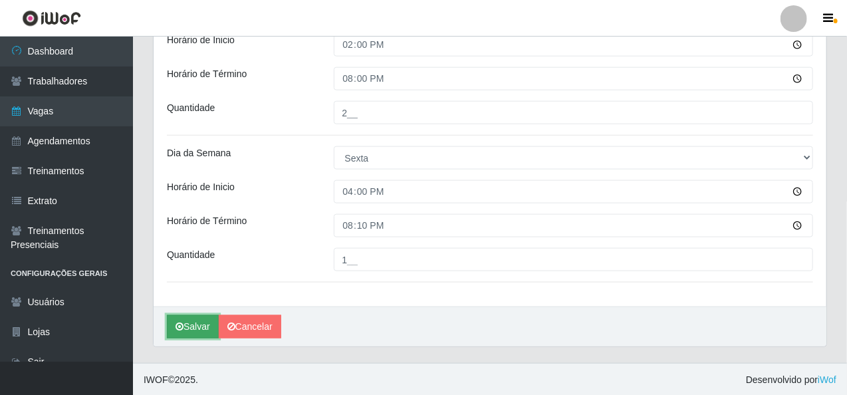
click at [196, 320] on button "Salvar" at bounding box center [193, 326] width 52 height 23
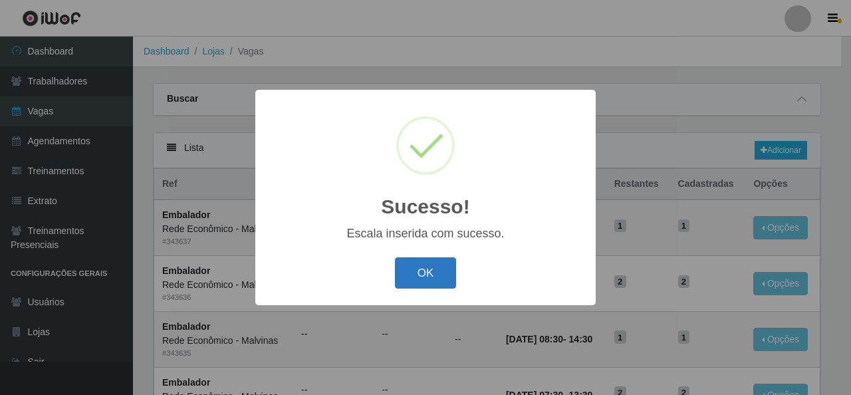
click at [432, 277] on button "OK" at bounding box center [426, 272] width 62 height 31
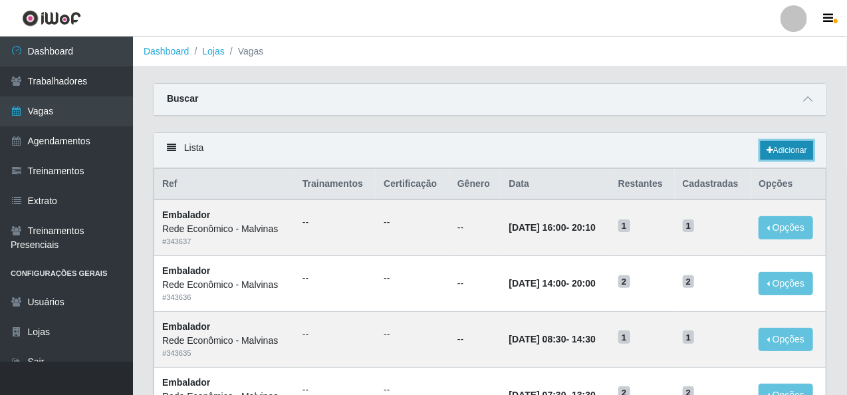
click at [779, 145] on link "Adicionar" at bounding box center [787, 150] width 53 height 19
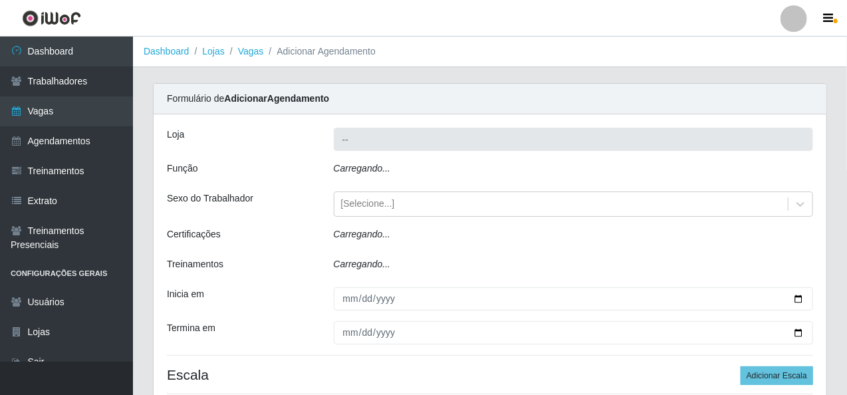
type input "Rede Econômico - Malvinas"
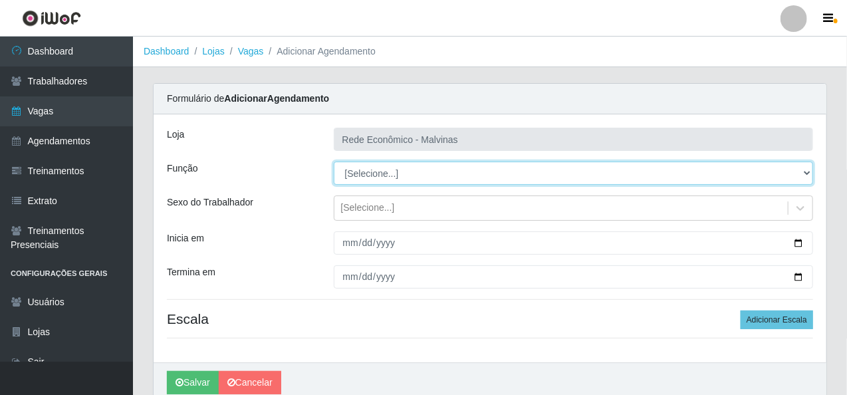
click at [378, 179] on select "[Selecione...] Embalador Embalador + Embalador ++ Operador de Caixa Operador de…" at bounding box center [574, 173] width 480 height 23
select select "1"
click at [334, 162] on select "[Selecione...] Embalador Embalador + Embalador ++ Operador de Caixa Operador de…" at bounding box center [574, 173] width 480 height 23
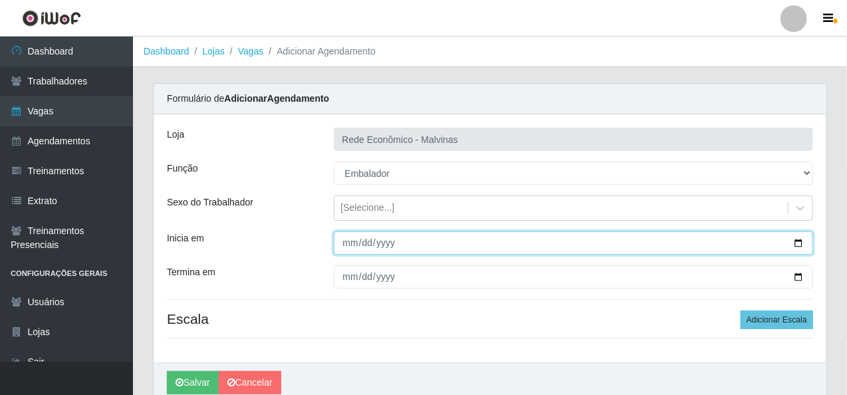
click at [350, 243] on input "Inicia em" at bounding box center [574, 242] width 480 height 23
type input "[DATE]"
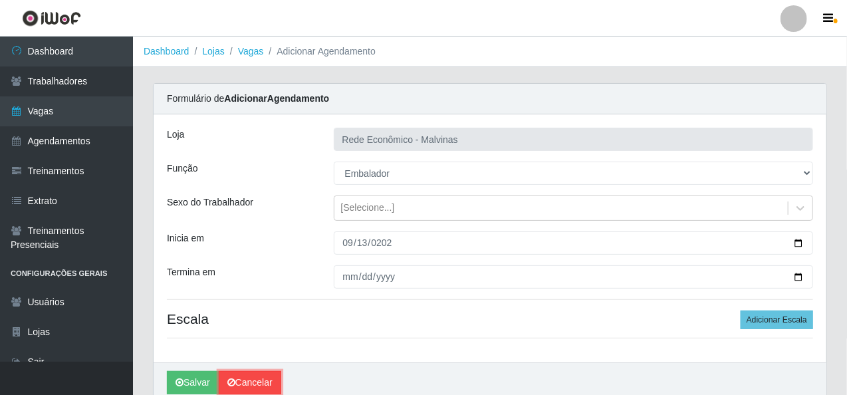
click at [245, 384] on link "Cancelar" at bounding box center [250, 382] width 62 height 23
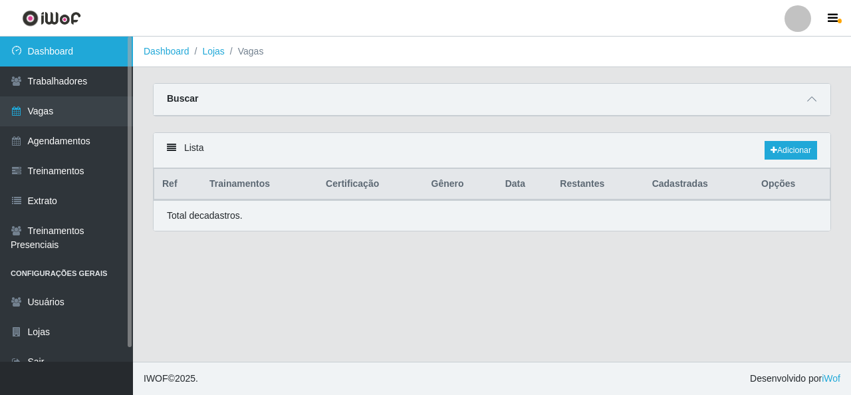
click at [53, 49] on link "Dashboard" at bounding box center [66, 52] width 133 height 30
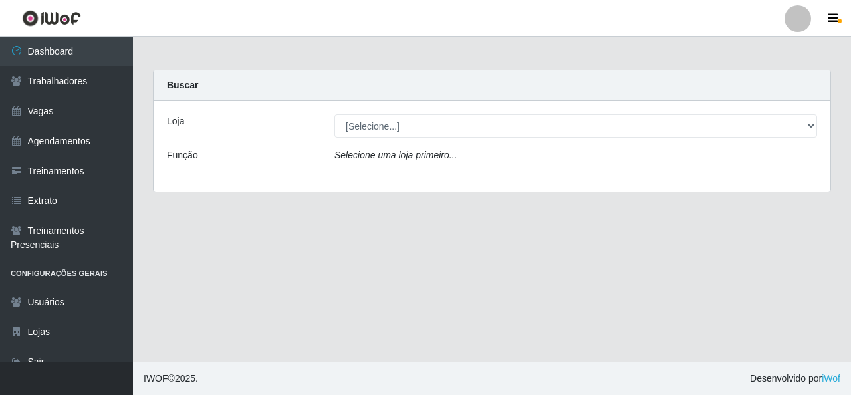
click at [408, 144] on div "Loja [Selecione...] Rede Econômico - Malvinas Rede Econômico - Prata Função Sel…" at bounding box center [492, 146] width 677 height 90
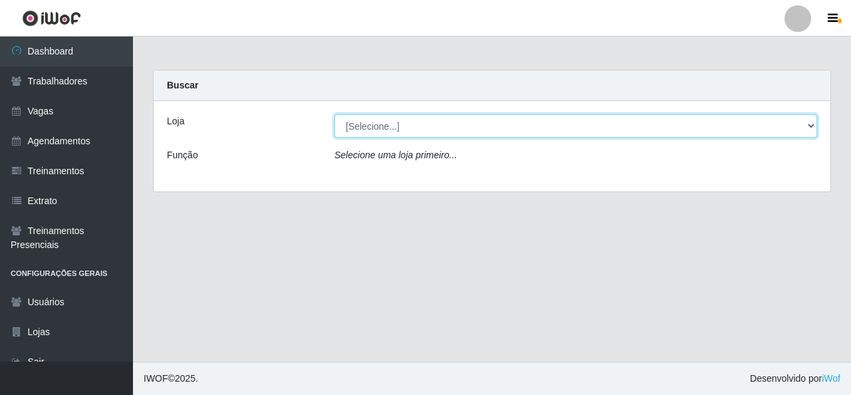
click at [410, 130] on select "[Selecione...] Rede Econômico - Malvinas Rede Econômico - Prata" at bounding box center [575, 125] width 483 height 23
select select "194"
click at [334, 114] on select "[Selecione...] Rede Econômico - Malvinas Rede Econômico - Prata" at bounding box center [575, 125] width 483 height 23
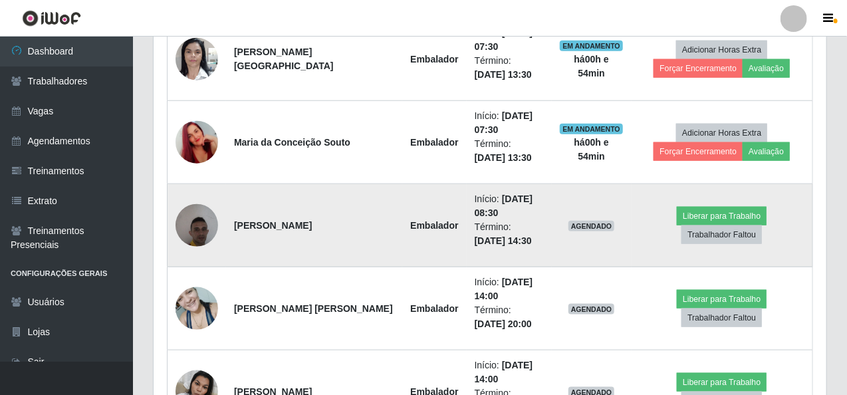
scroll to position [598, 0]
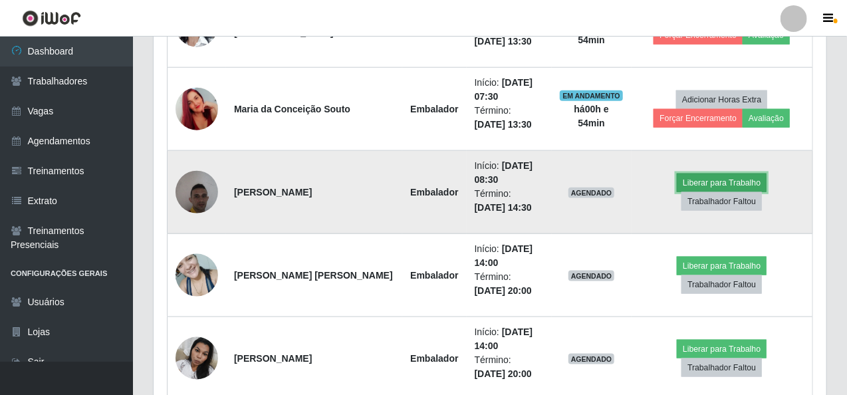
click at [697, 187] on button "Liberar para Trabalho" at bounding box center [722, 183] width 90 height 19
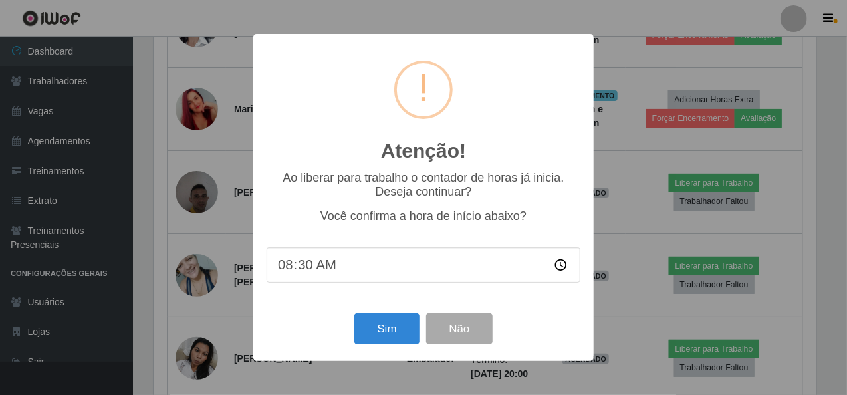
scroll to position [276, 668]
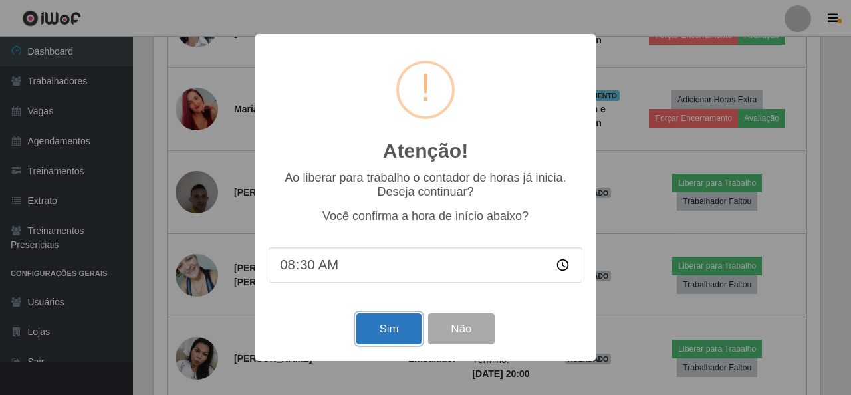
click at [388, 328] on button "Sim" at bounding box center [388, 328] width 64 height 31
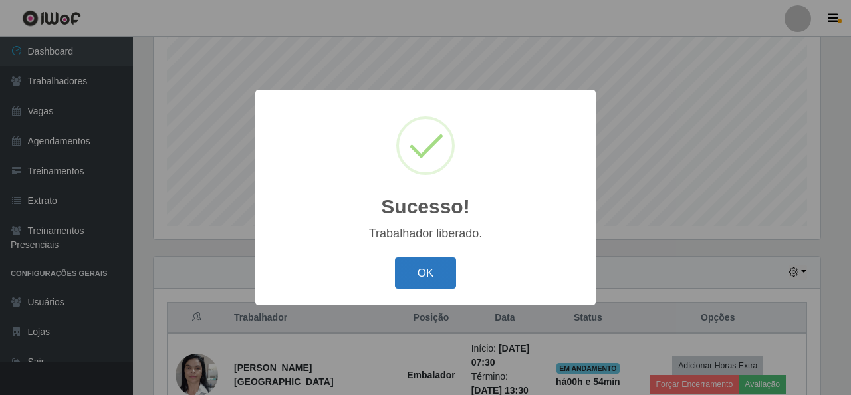
click at [425, 262] on button "OK" at bounding box center [426, 272] width 62 height 31
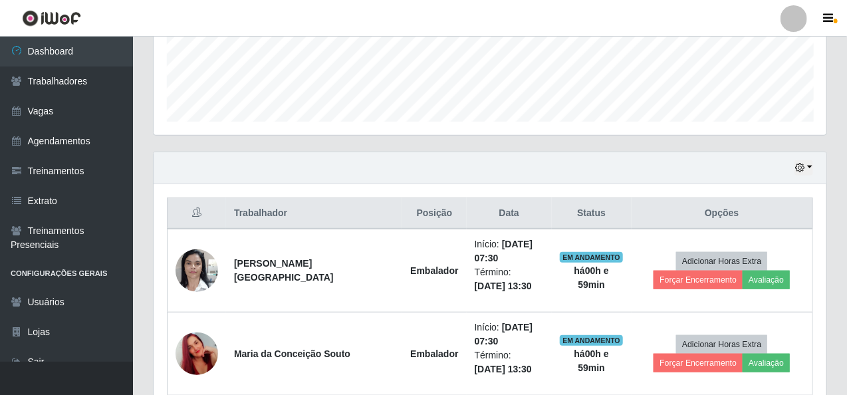
scroll to position [348, 0]
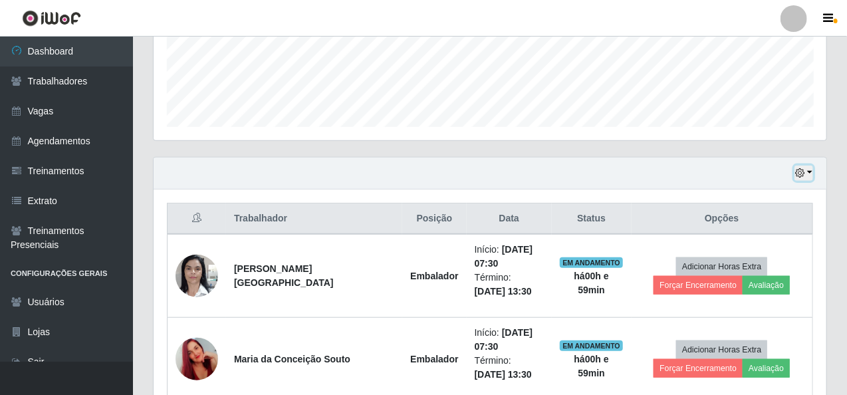
click at [807, 168] on button "button" at bounding box center [804, 173] width 19 height 15
